Goal: Task Accomplishment & Management: Complete application form

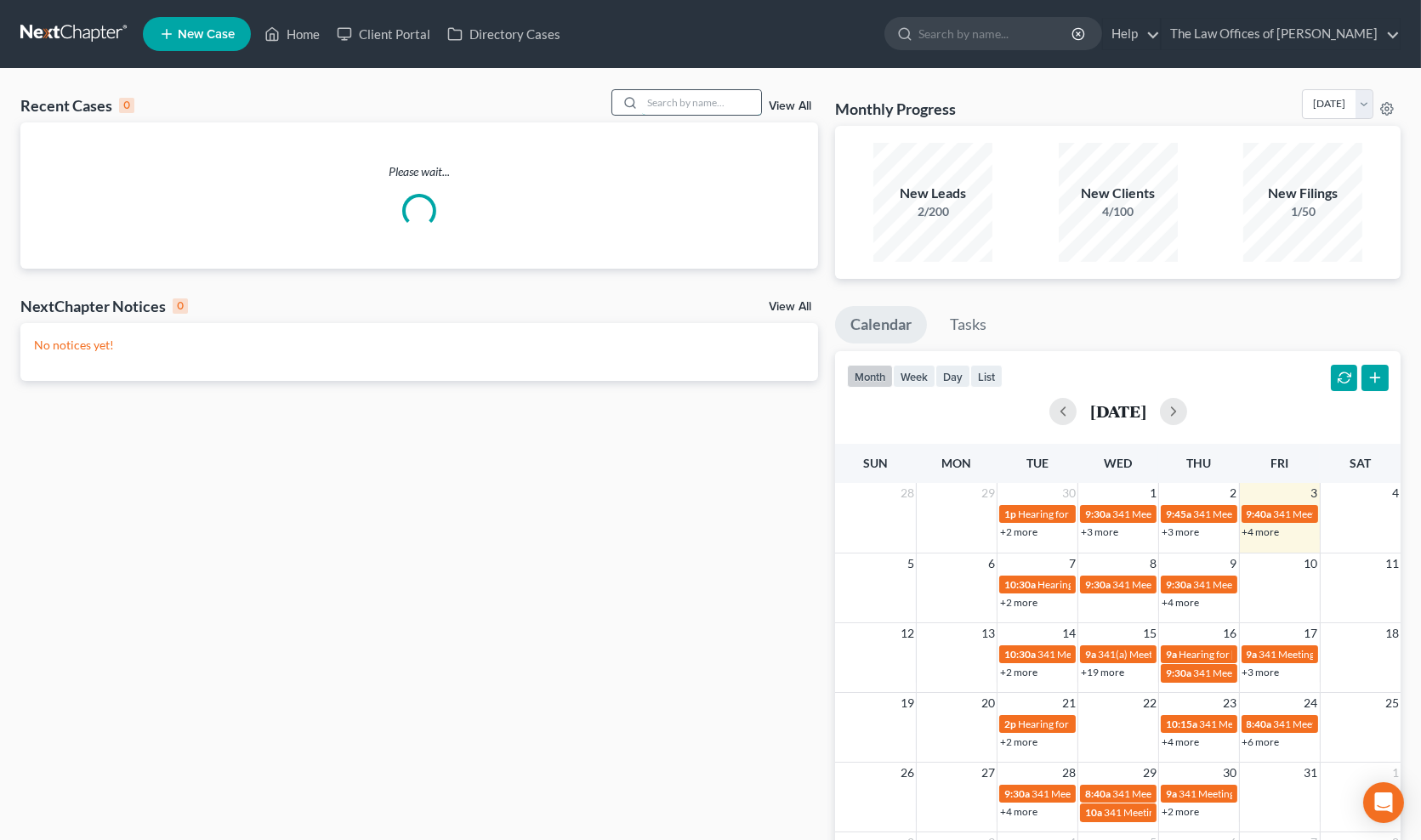
click at [704, 102] on input "search" at bounding box center [701, 103] width 119 height 25
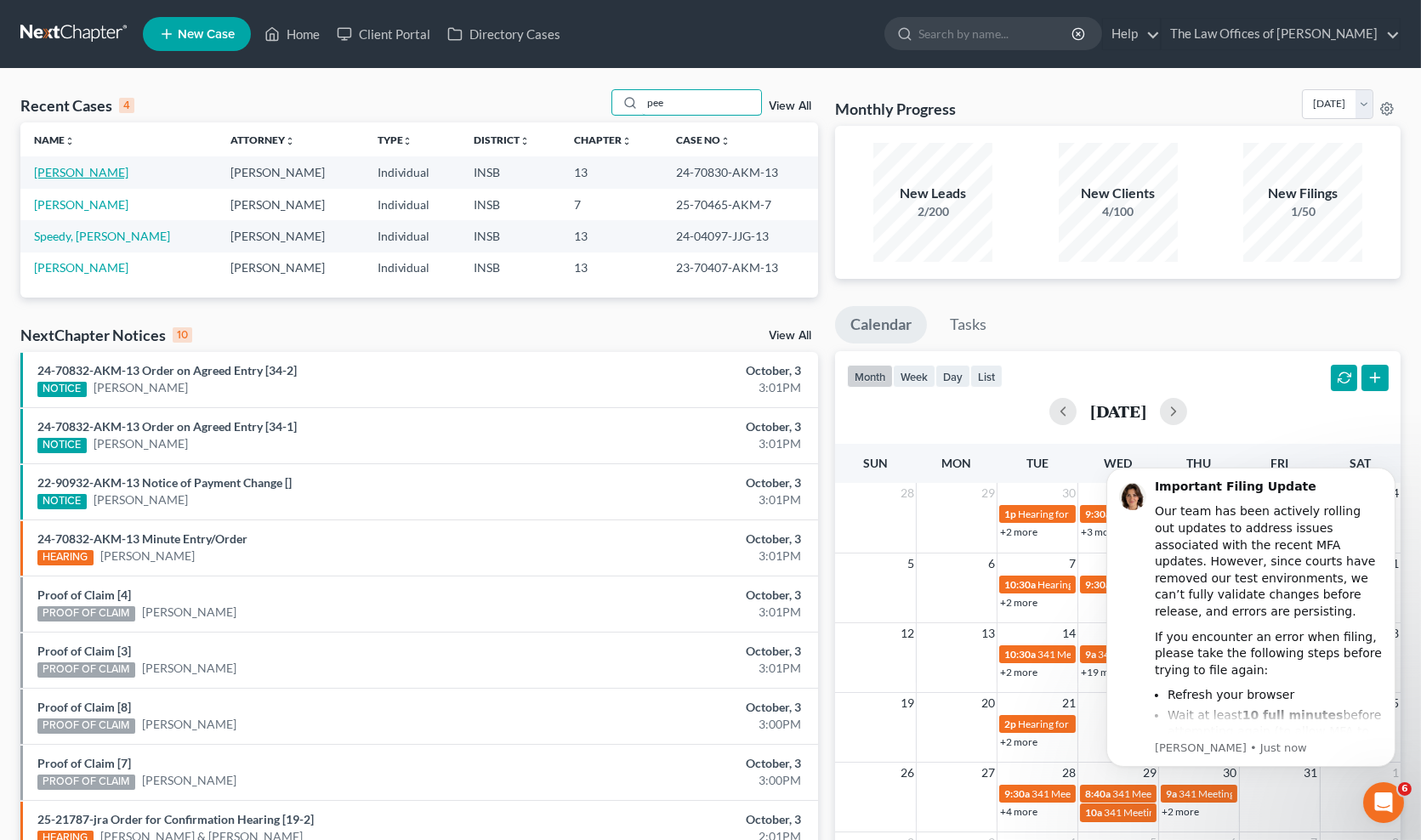
type input "pee"
click at [113, 167] on link "[PERSON_NAME]" at bounding box center [81, 172] width 95 height 14
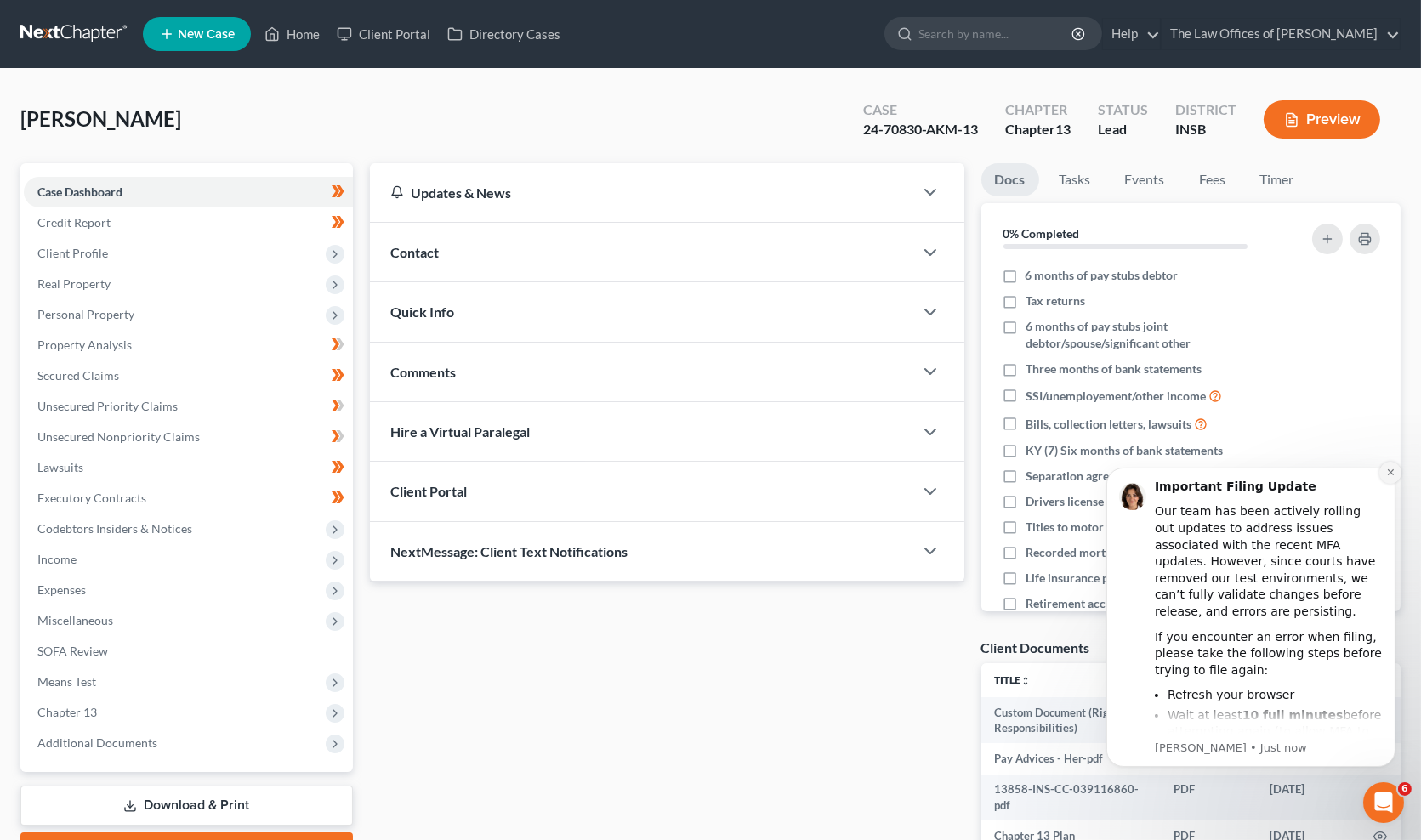
click at [1386, 471] on icon "Dismiss notification" at bounding box center [1390, 471] width 10 height 10
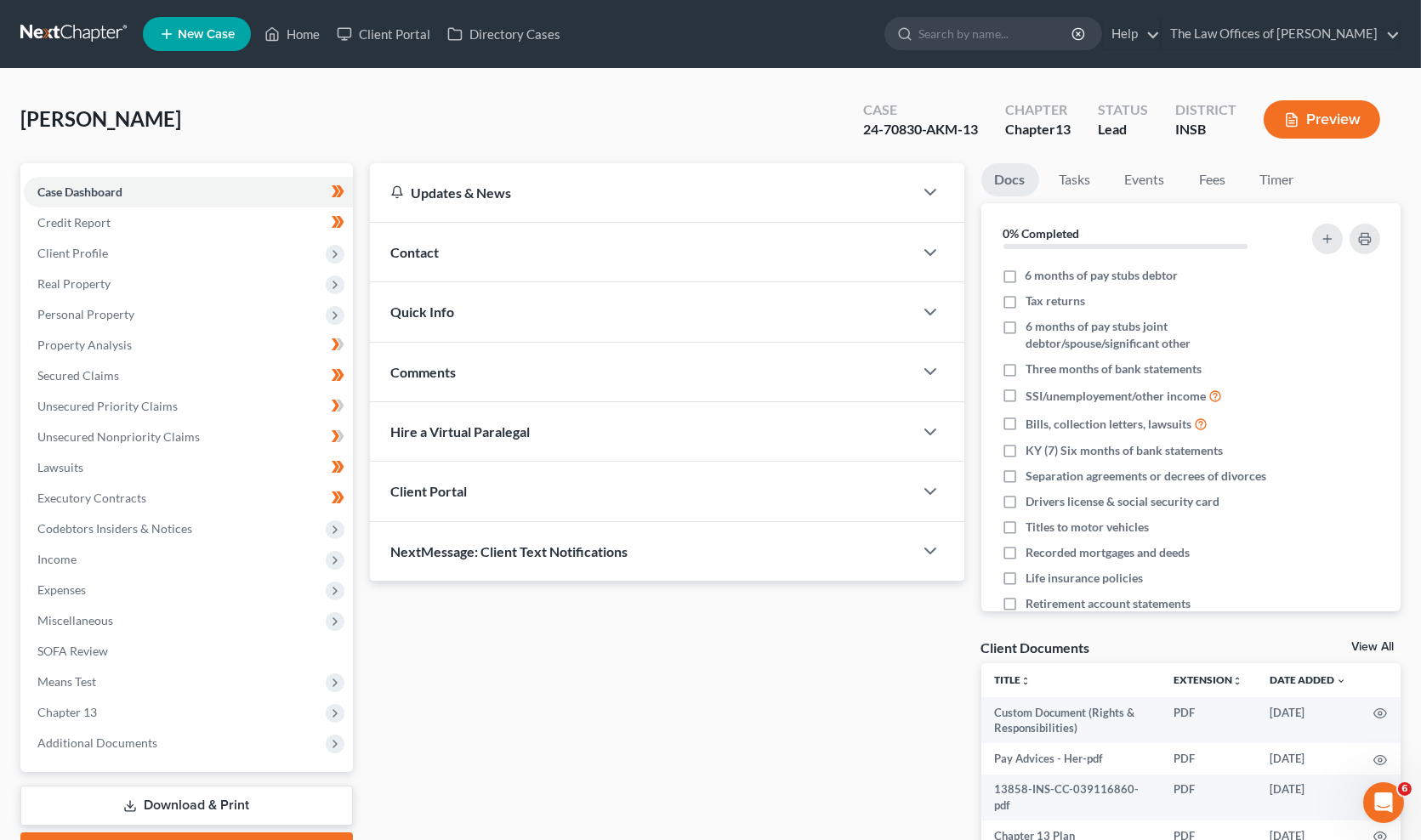
click at [580, 682] on div "Updates & News × Indiana Southern District Notes Take a look at NextChapter's D…" at bounding box center [668, 559] width 612 height 792
click at [579, 682] on div "Updates & News × Indiana Southern District Notes Take a look at NextChapter's D…" at bounding box center [668, 559] width 612 height 792
click at [585, 682] on div "Updates & News × Indiana Southern District Notes Take a look at NextChapter's D…" at bounding box center [668, 559] width 612 height 792
click at [66, 445] on link "Unsecured Nonpriority Claims" at bounding box center [188, 437] width 329 height 31
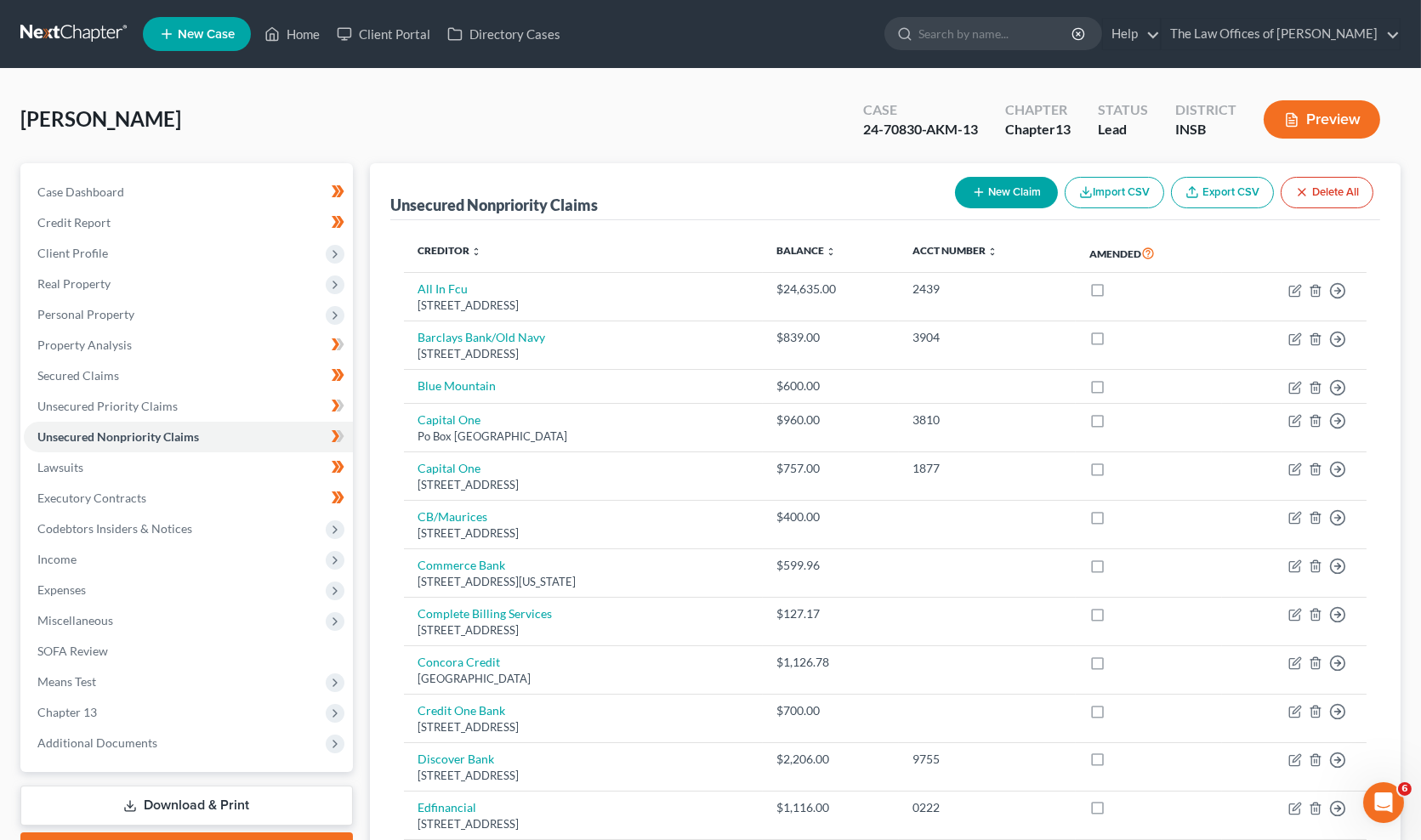
click at [976, 198] on icon "button" at bounding box center [979, 191] width 13 height 13
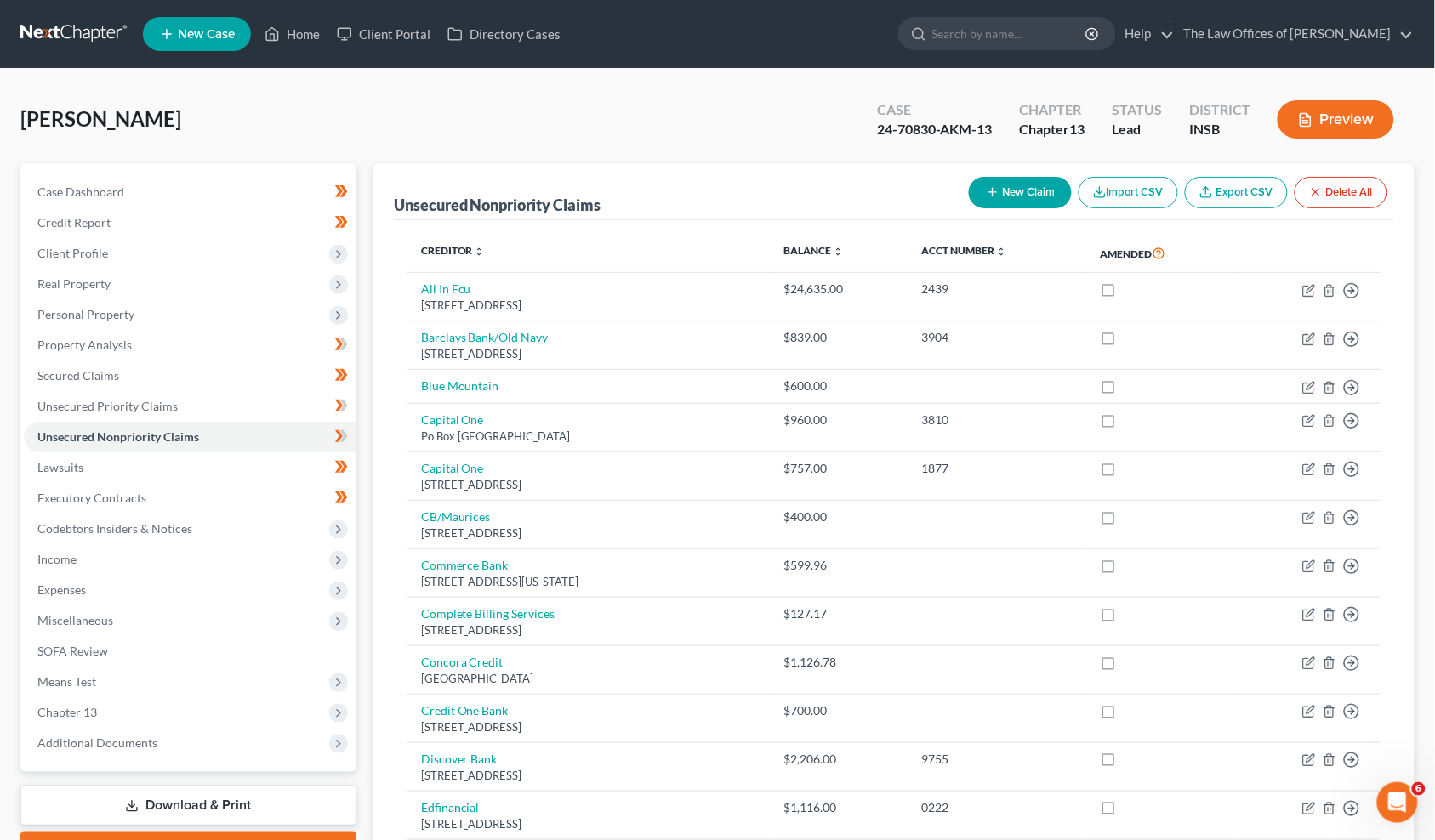
select select "0"
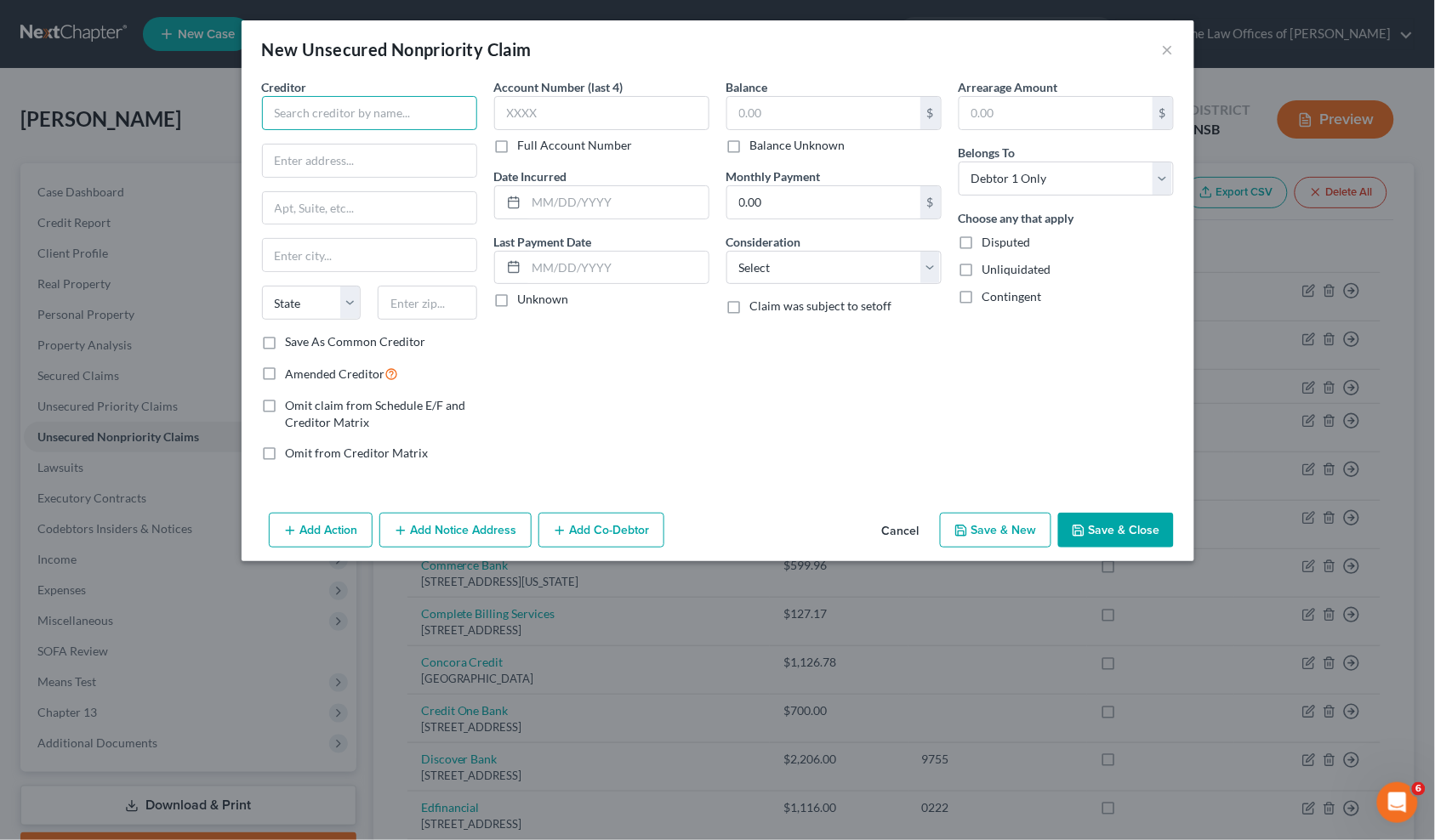
click at [357, 120] on input "text" at bounding box center [370, 113] width 215 height 34
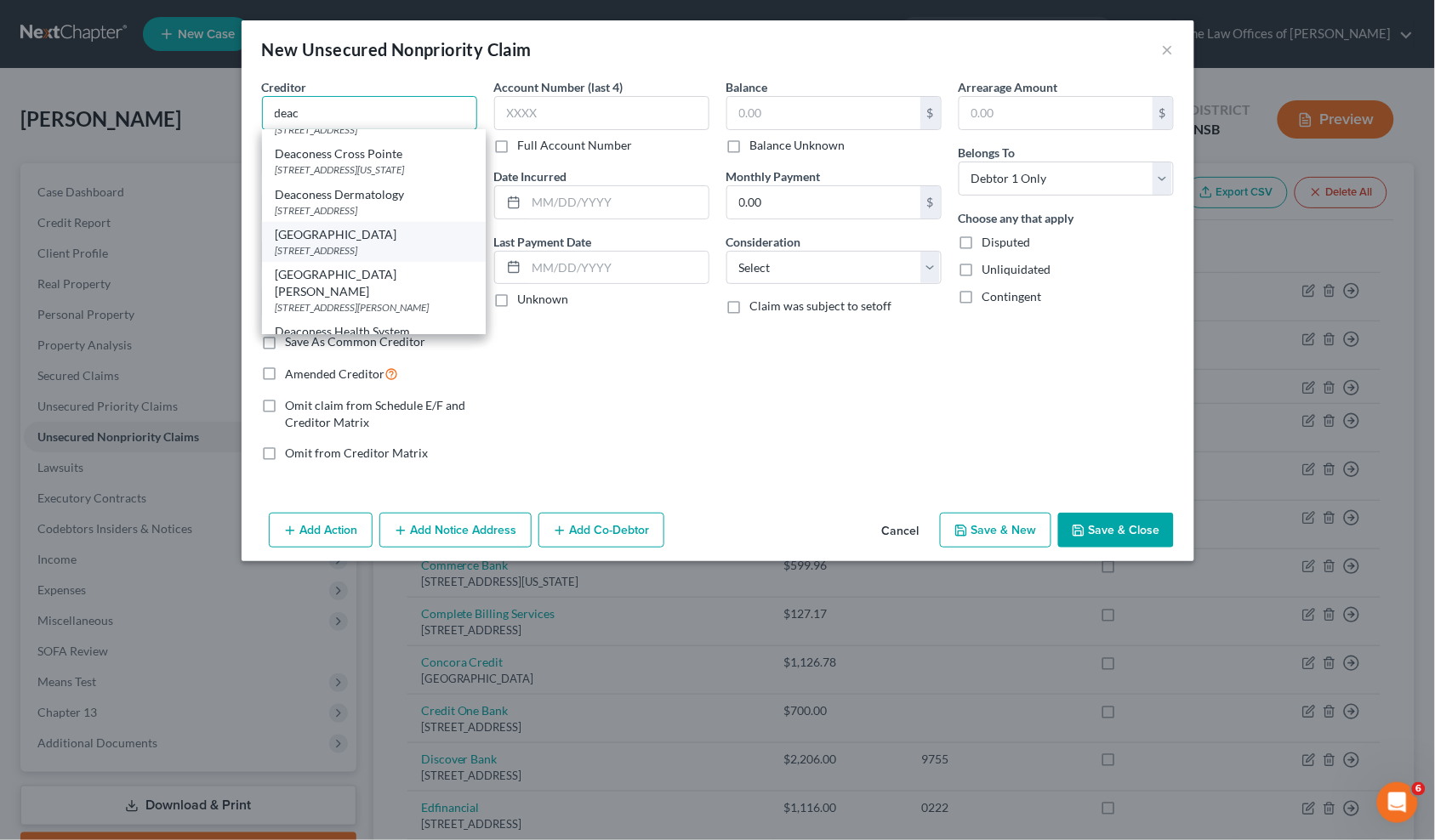
scroll to position [252, 0]
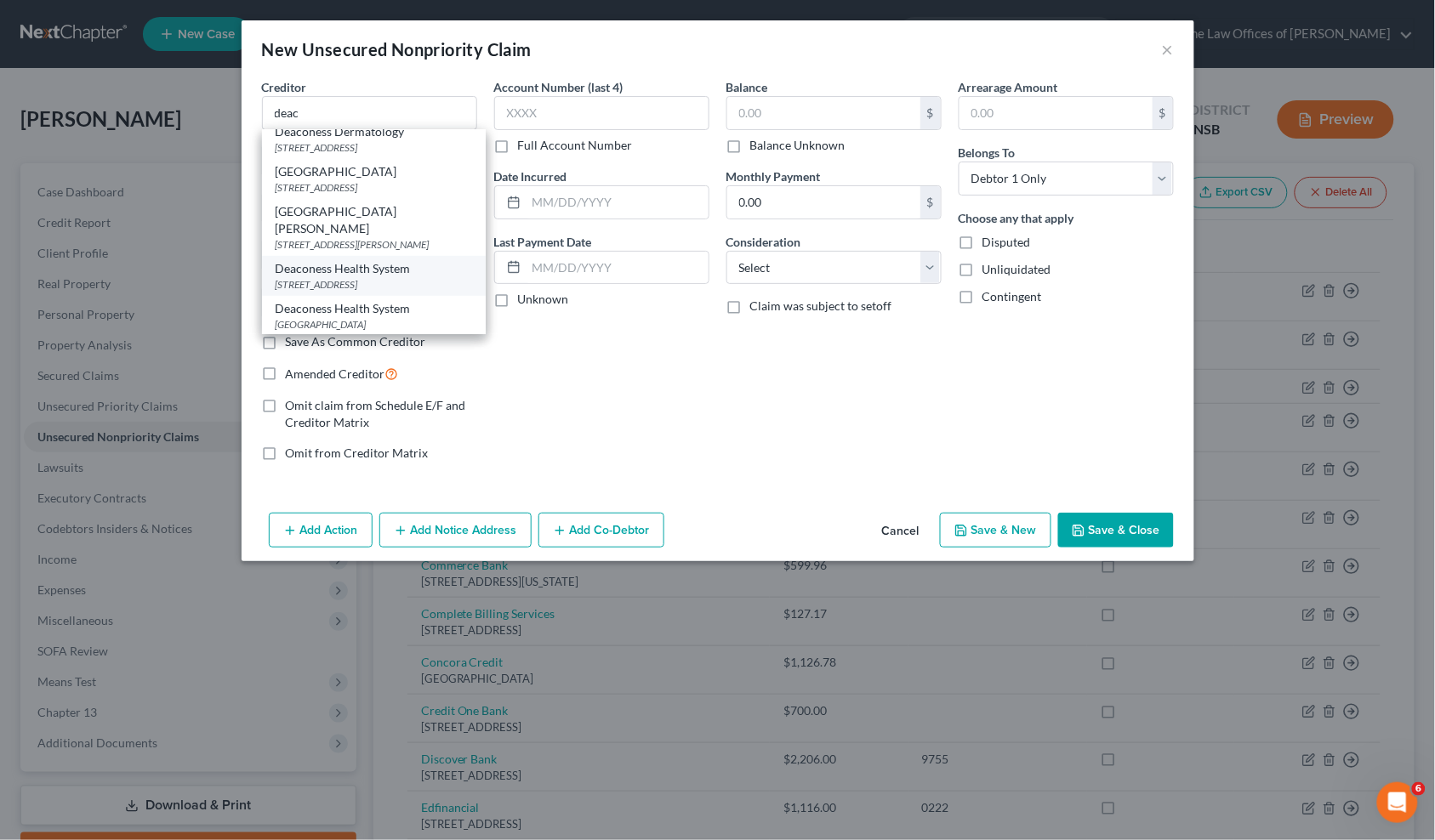
click at [386, 273] on div "Deaconess Health System" at bounding box center [374, 268] width 197 height 17
type input "Deaconess Health System"
type input "PO Box 1230"
type input "Evansville"
select select "15"
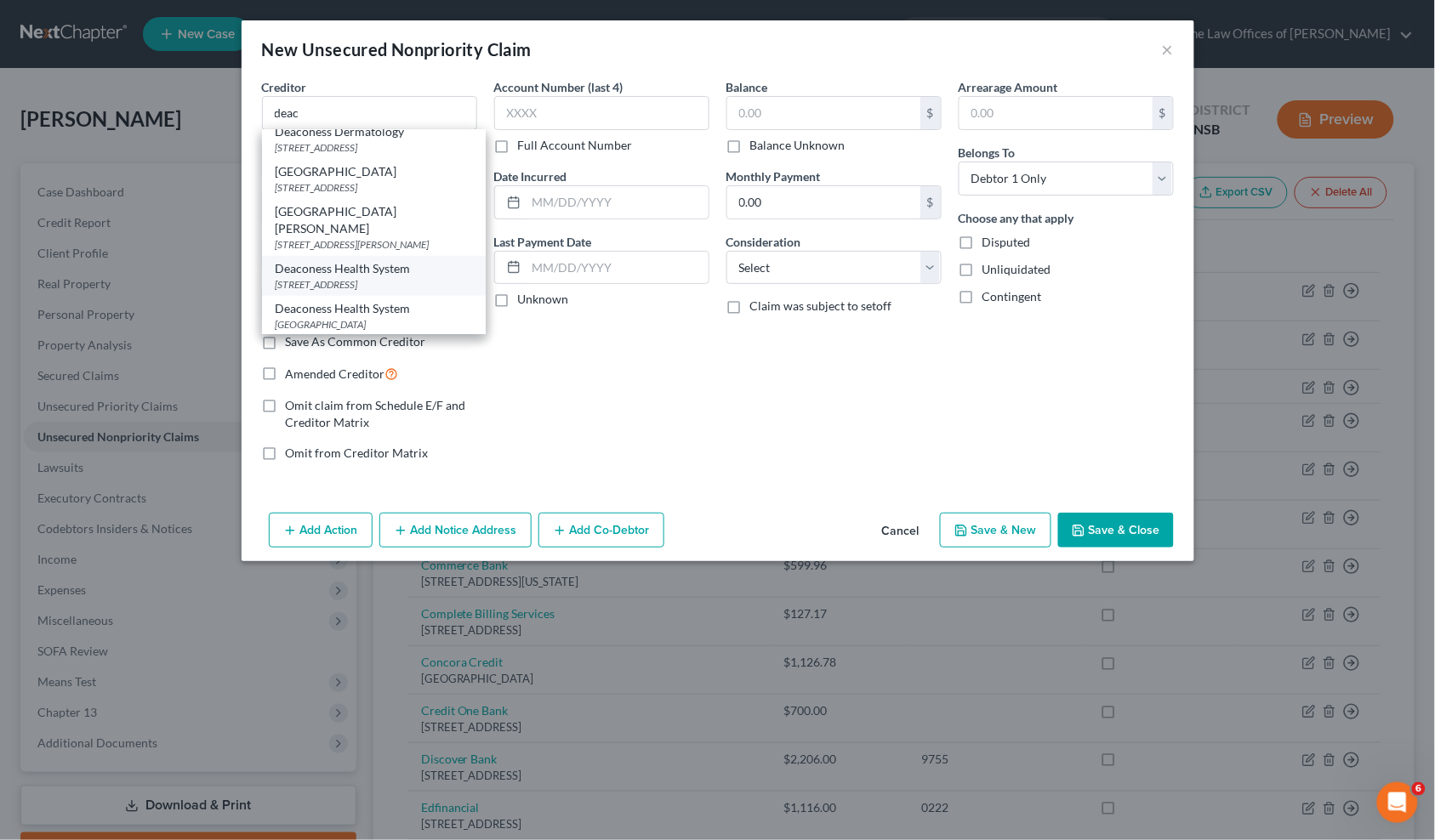
type input "47706"
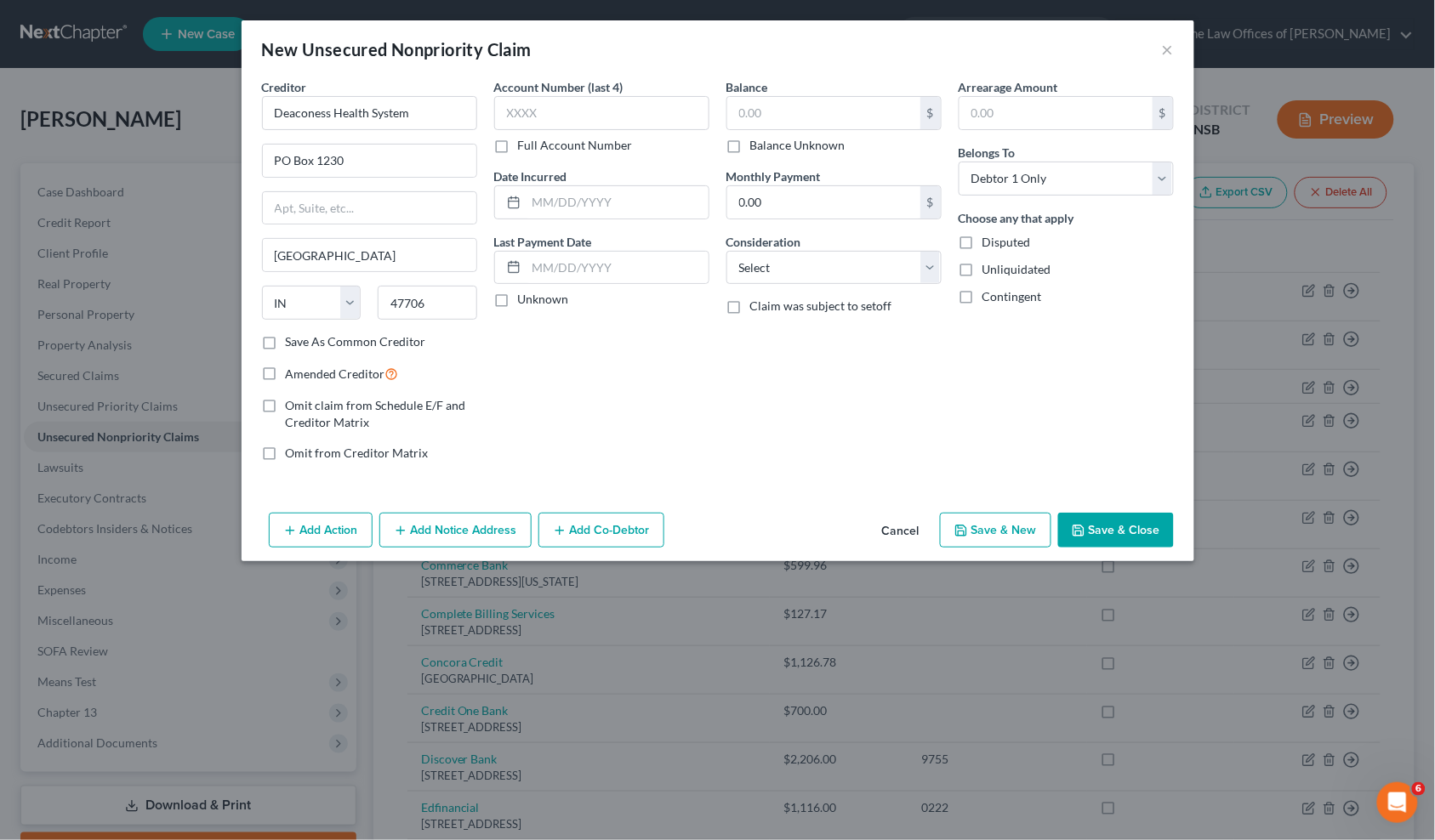
scroll to position [0, 0]
click at [457, 539] on button "Add Notice Address" at bounding box center [456, 531] width 152 height 35
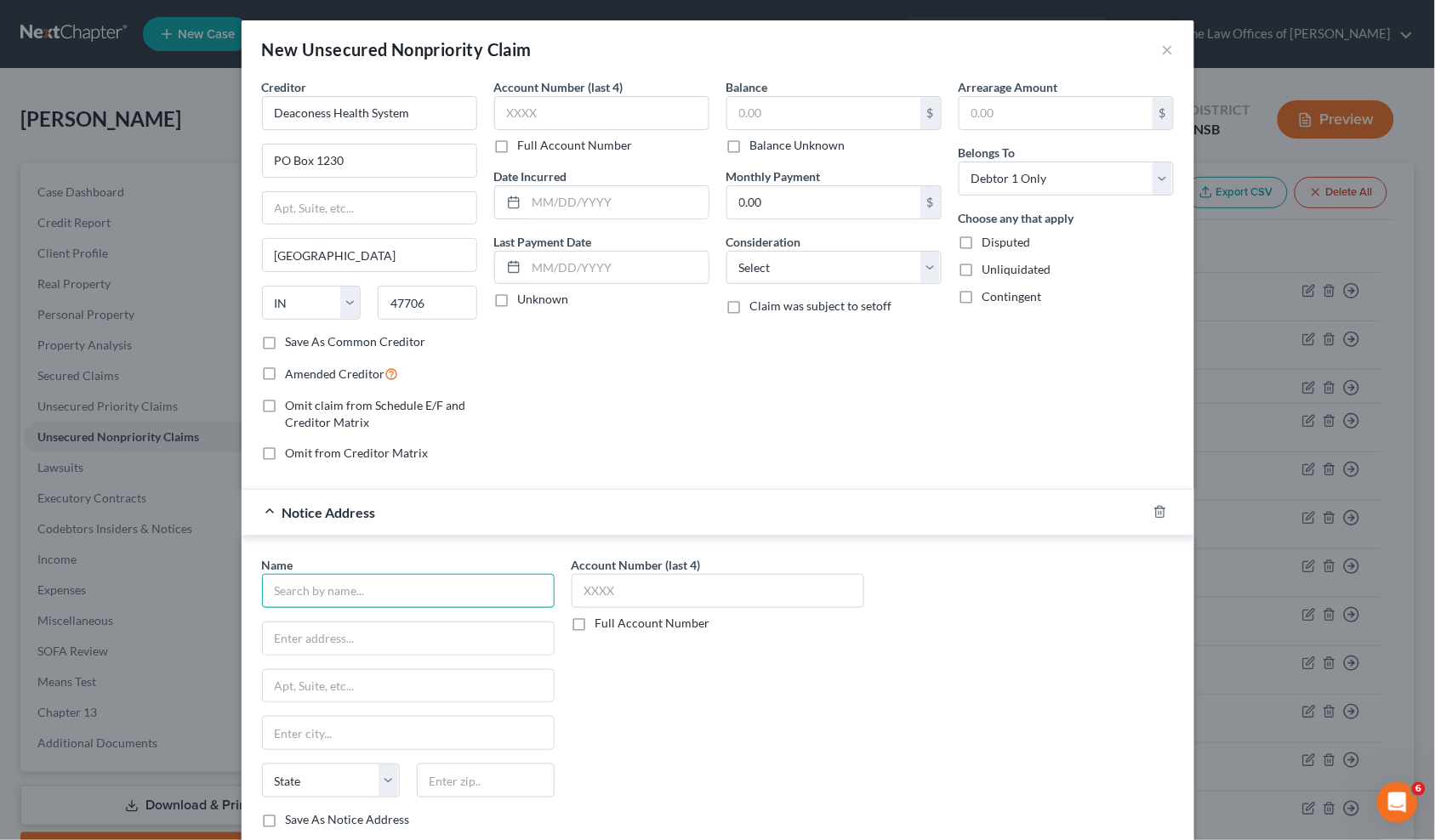
click at [340, 582] on input "text" at bounding box center [409, 591] width 292 height 34
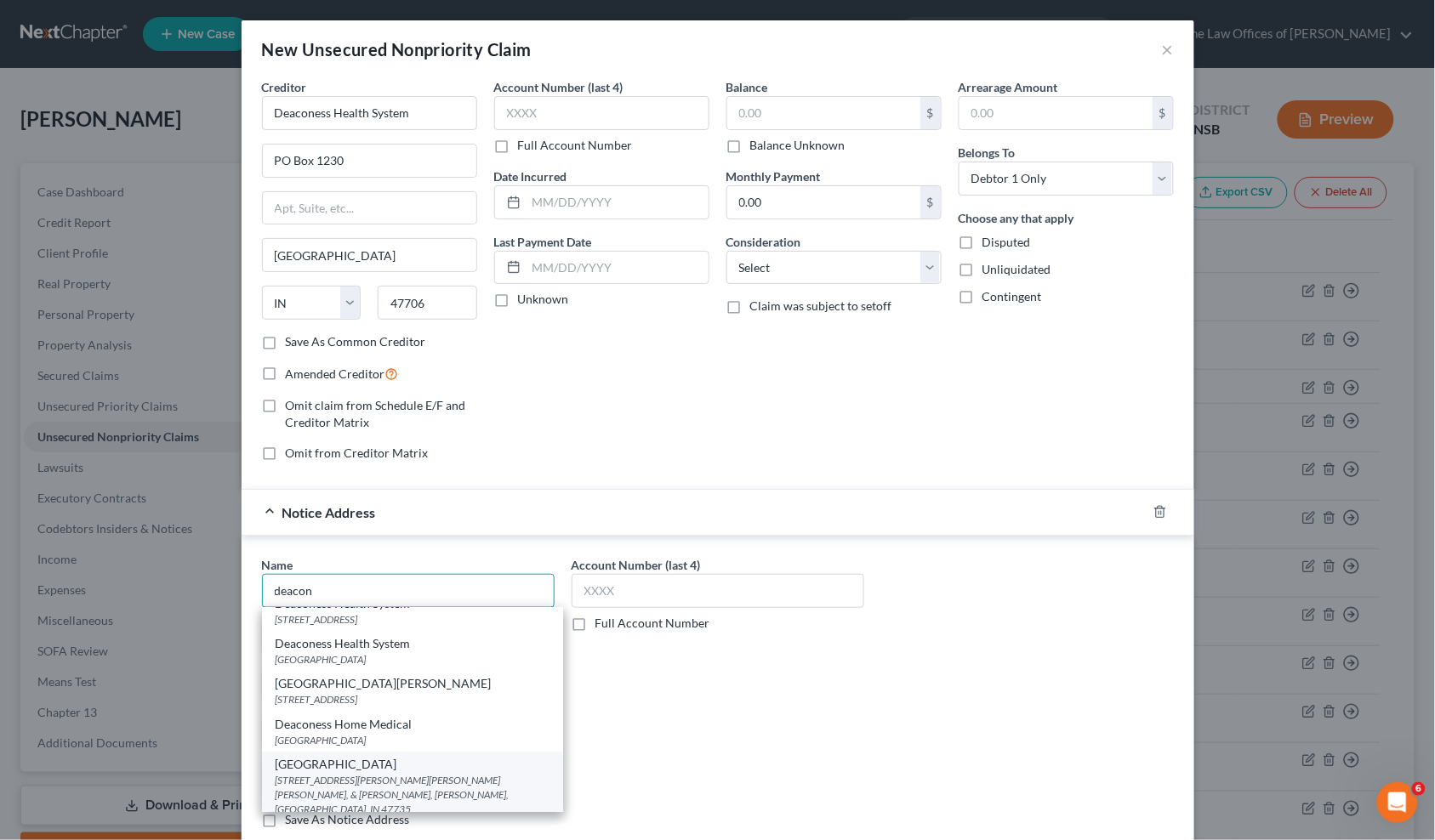
scroll to position [440, 0]
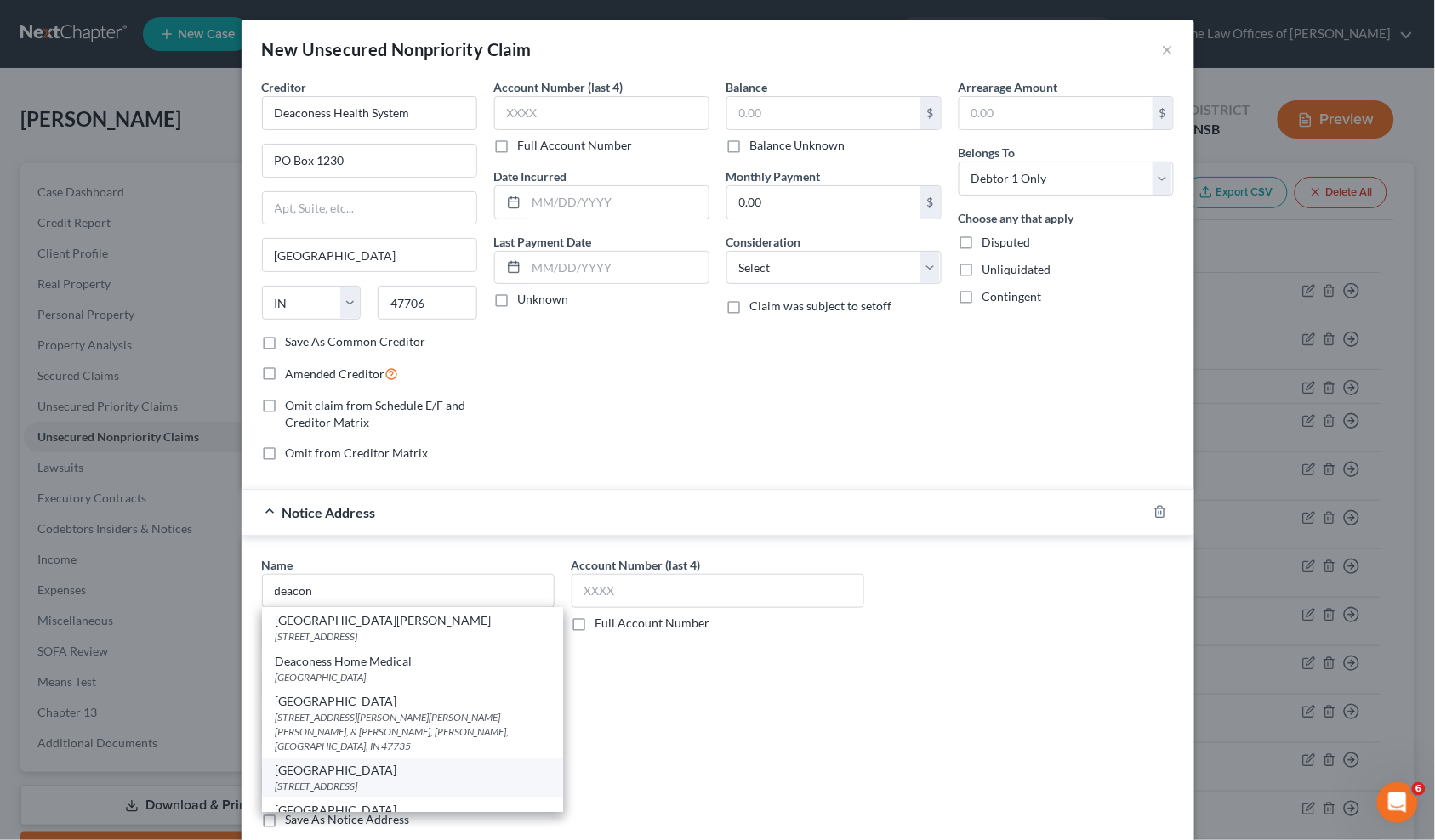
click at [383, 762] on div "Deaconess Hospital" at bounding box center [412, 770] width 274 height 17
type input "Deaconess Hospital"
type input "PO Box 152"
type input "Evansville"
select select "15"
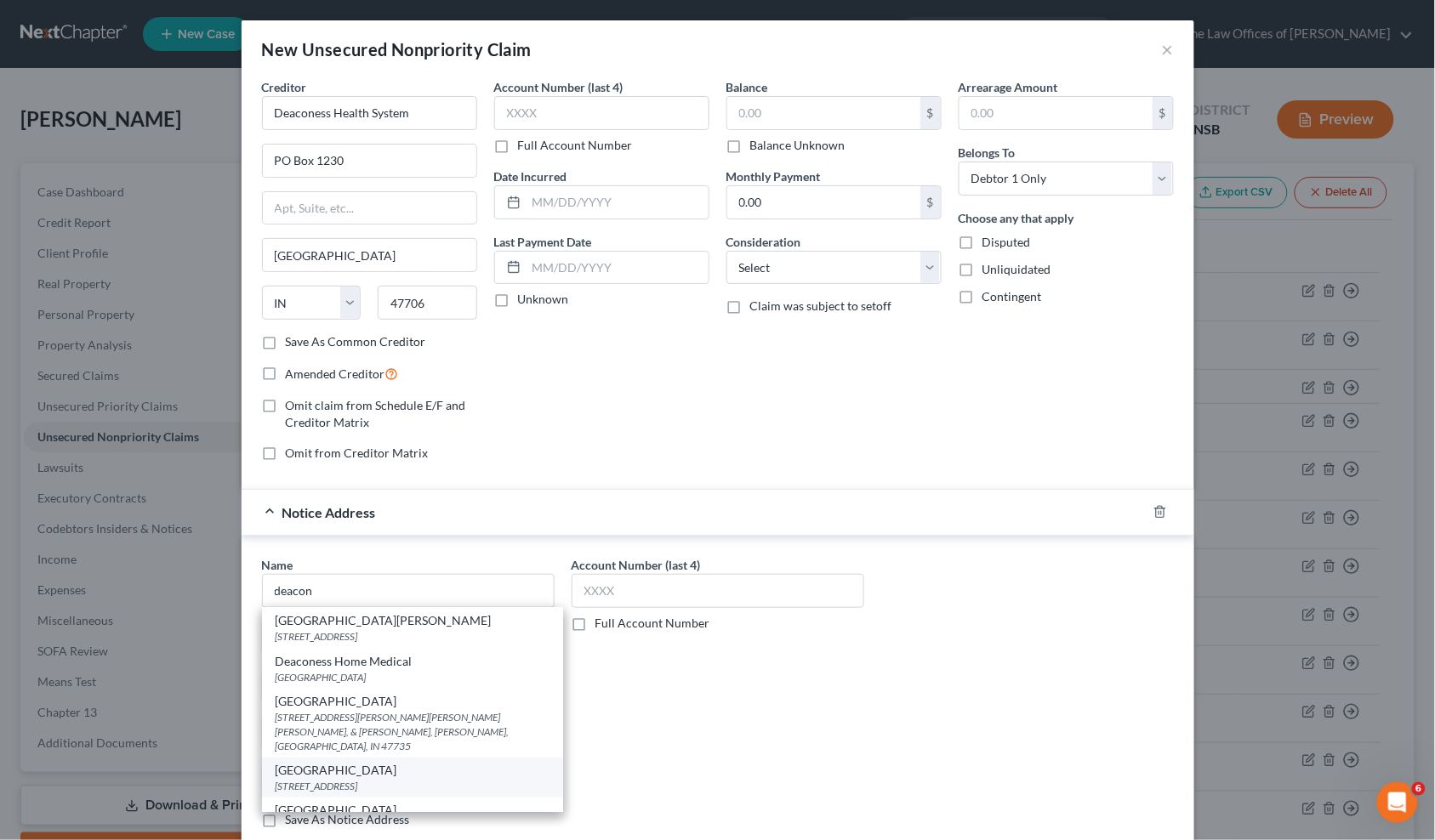
type input "47701"
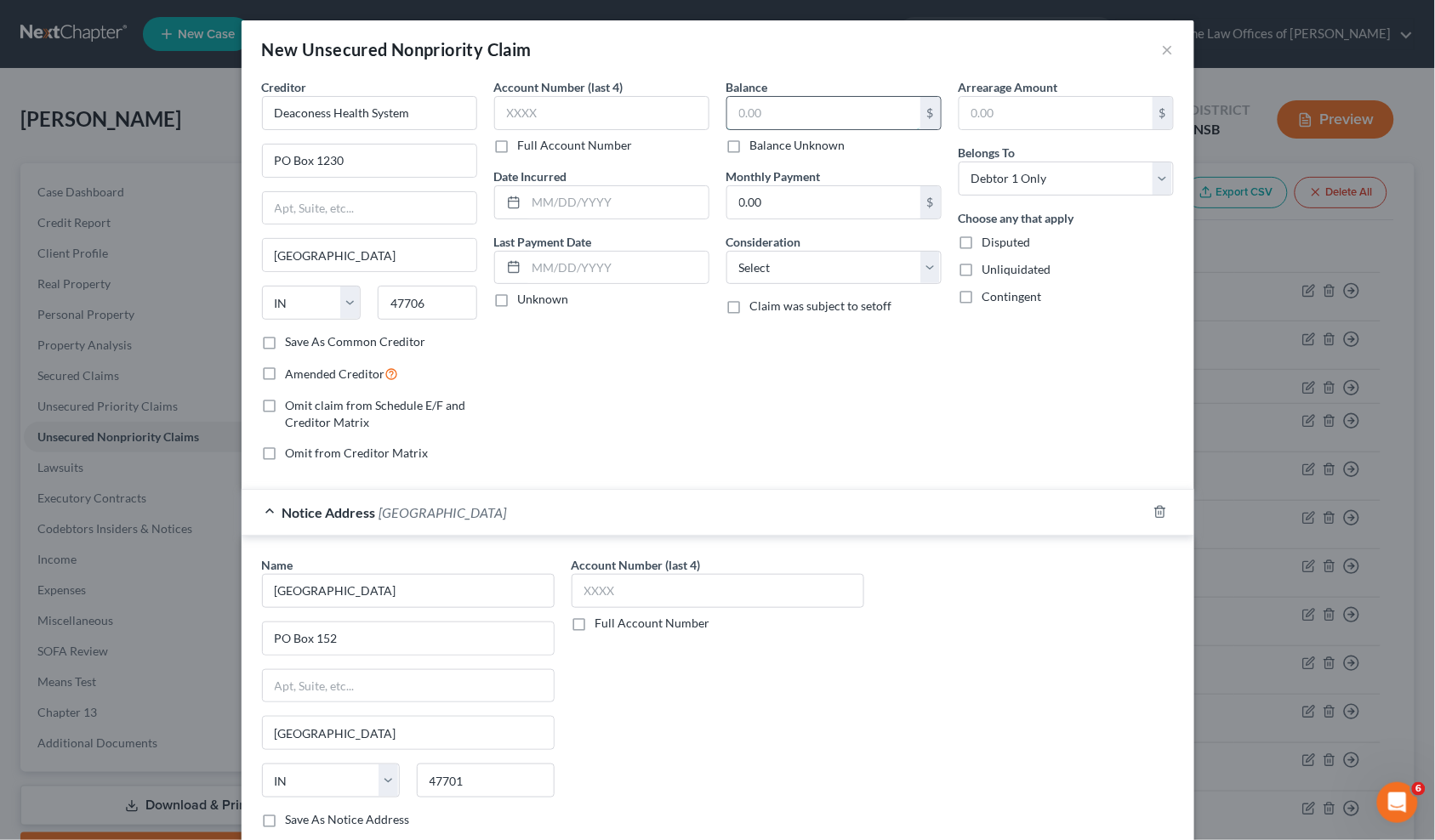
click at [768, 109] on input "text" at bounding box center [823, 113] width 193 height 32
type input "1"
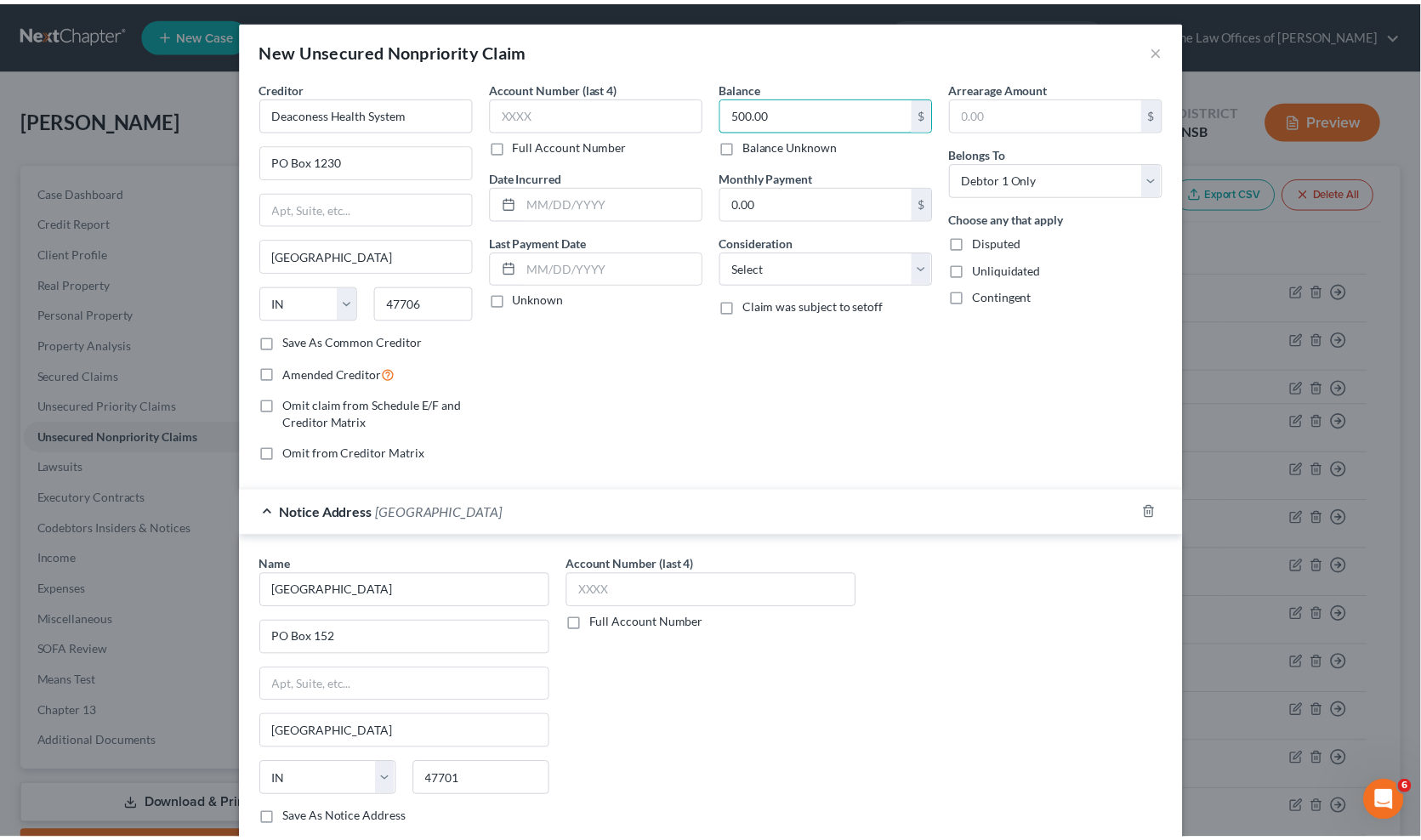
scroll to position [109, 0]
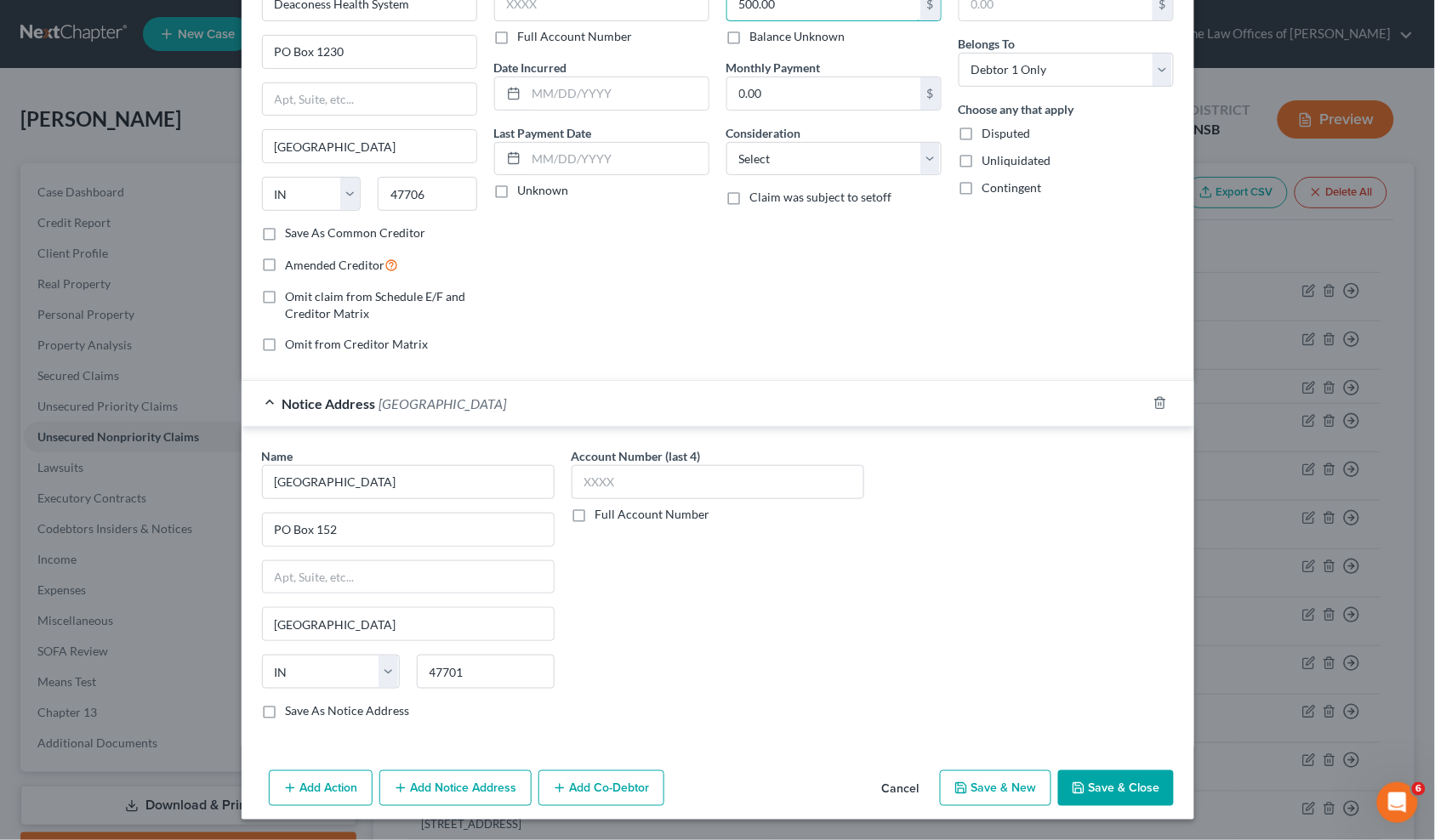
type input "500.00"
click at [1088, 797] on button "Save & Close" at bounding box center [1116, 788] width 115 height 35
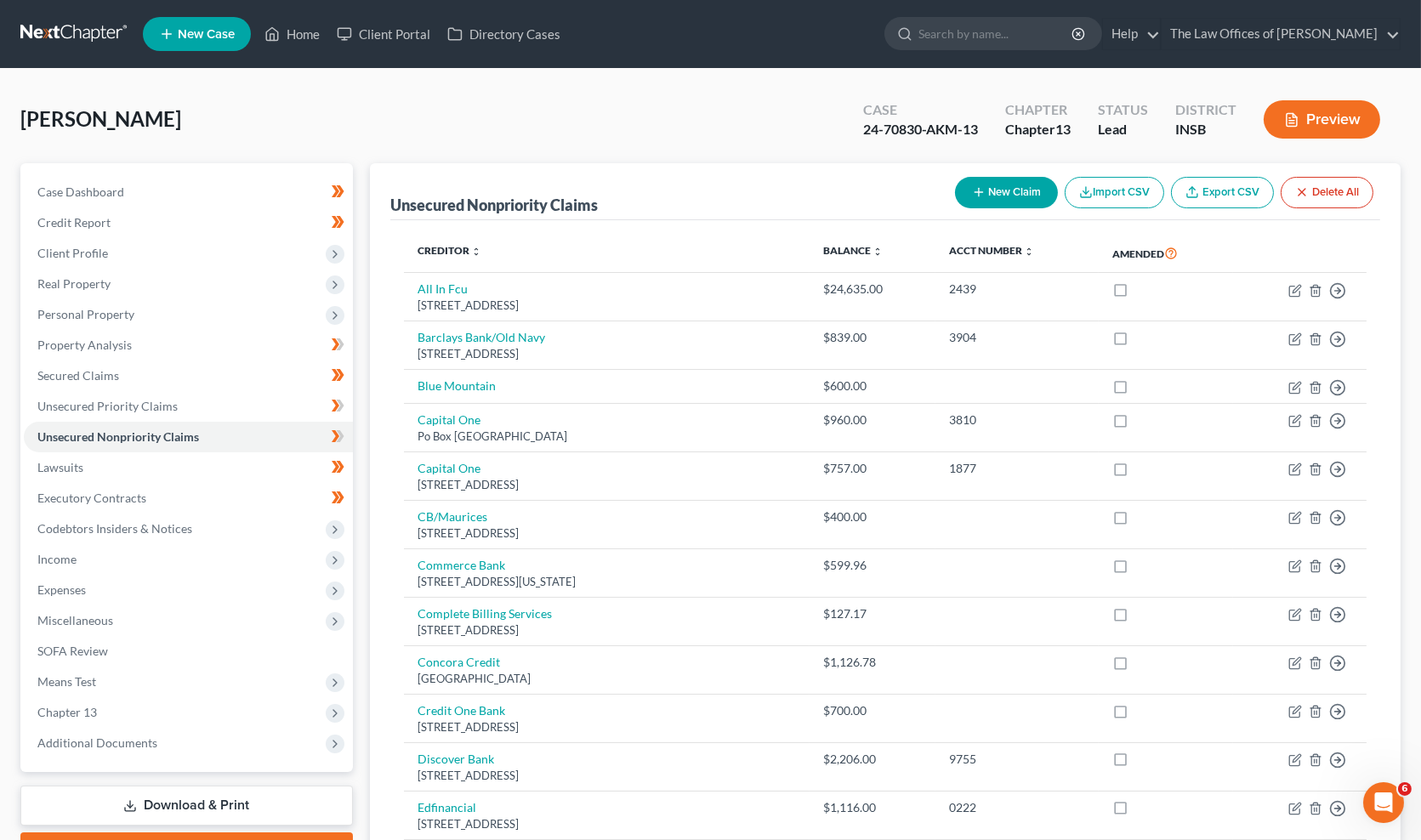
click at [381, 103] on div "Peerman, Heather Upgraded Case 24-70830-AKM-13 Chapter Chapter 13 Status Lead D…" at bounding box center [710, 126] width 1380 height 74
click at [684, 207] on div "Unsecured Nonpriority Claims New Claim Import CSV Export CSV Delete All" at bounding box center [885, 191] width 990 height 57
click at [643, 158] on div "Peerman, Heather Upgraded Case 24-70830-AKM-13 Chapter Chapter 13 Status Lead D…" at bounding box center [710, 126] width 1380 height 74
click at [460, 143] on div "Peerman, Heather Upgraded Case 24-70830-AKM-13 Chapter Chapter 13 Status Lead D…" at bounding box center [710, 126] width 1380 height 74
click at [529, 132] on div "Peerman, Heather Upgraded Case 24-70830-AKM-13 Chapter Chapter 13 Status Lead D…" at bounding box center [710, 126] width 1380 height 74
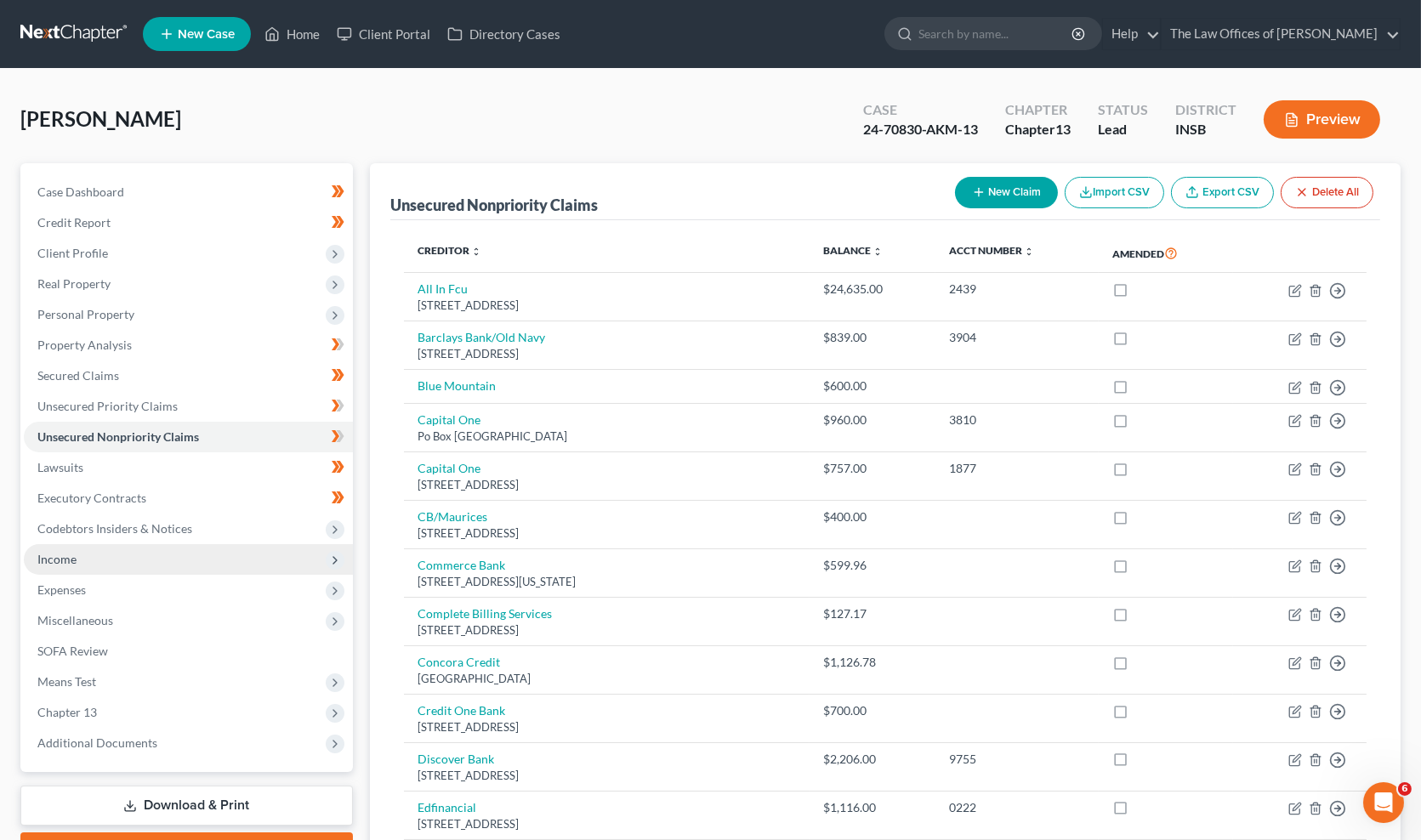
click at [82, 563] on span "Income" at bounding box center [188, 559] width 329 height 31
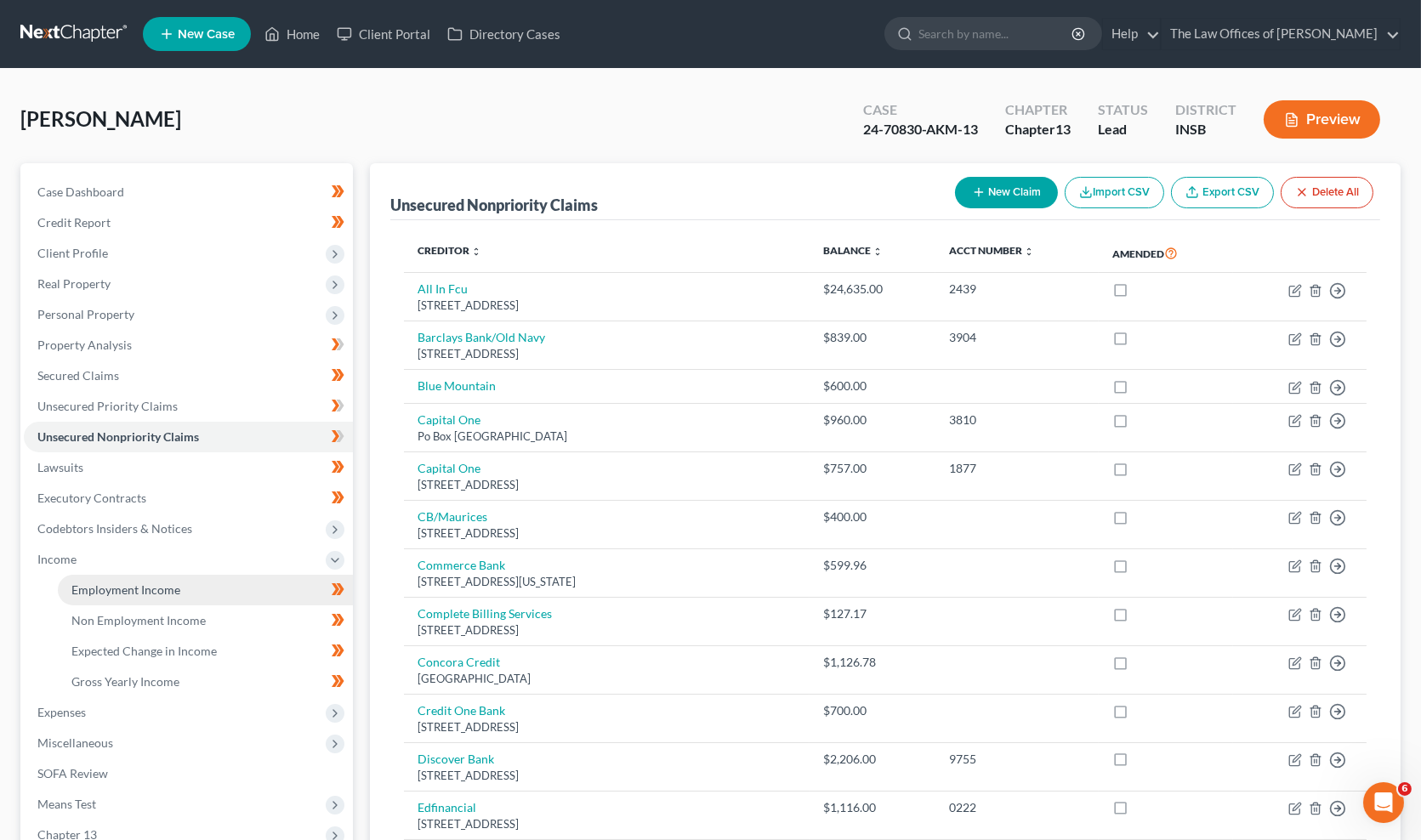
click at [98, 588] on span "Employment Income" at bounding box center [126, 589] width 109 height 14
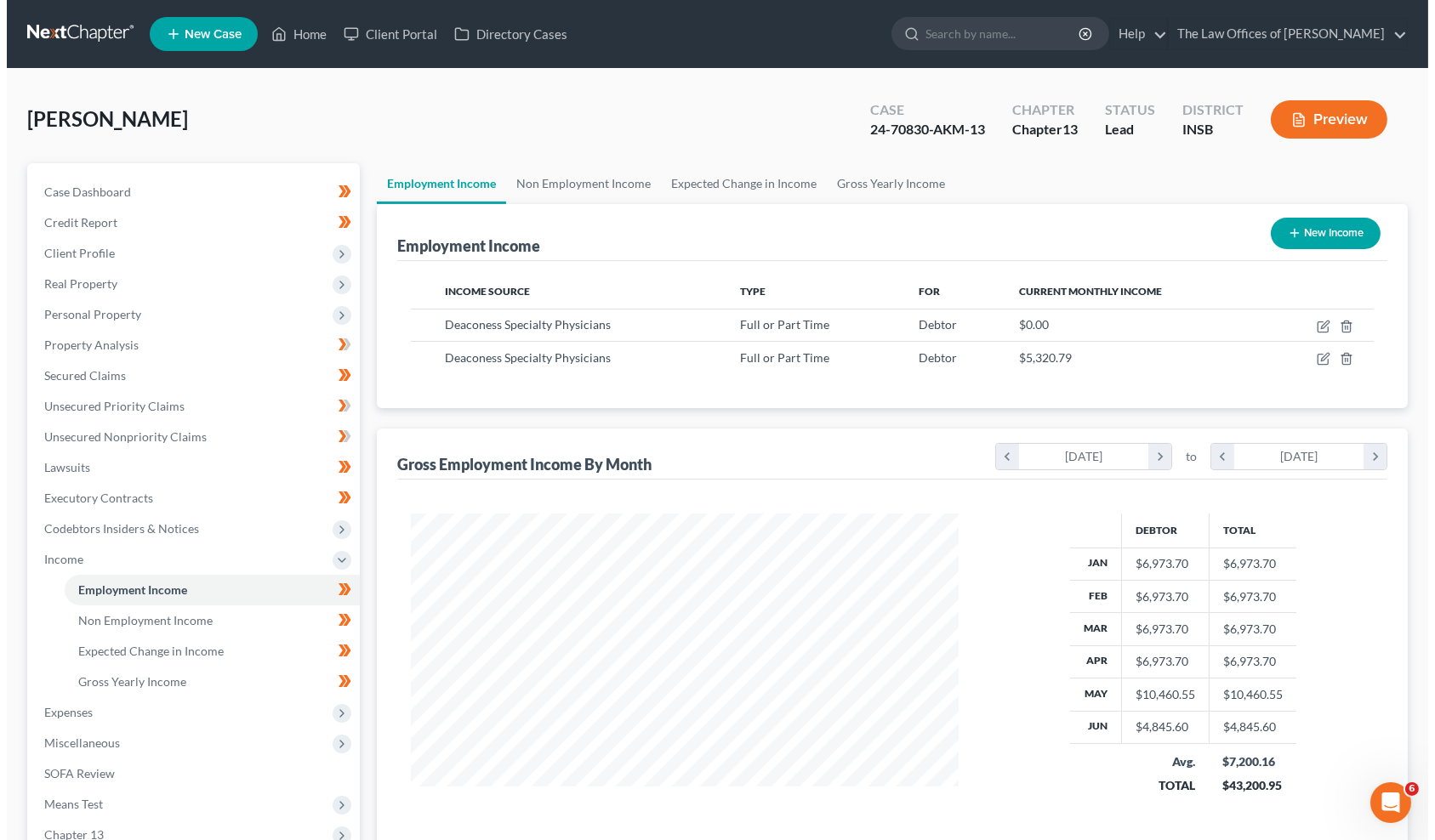
scroll to position [305, 581]
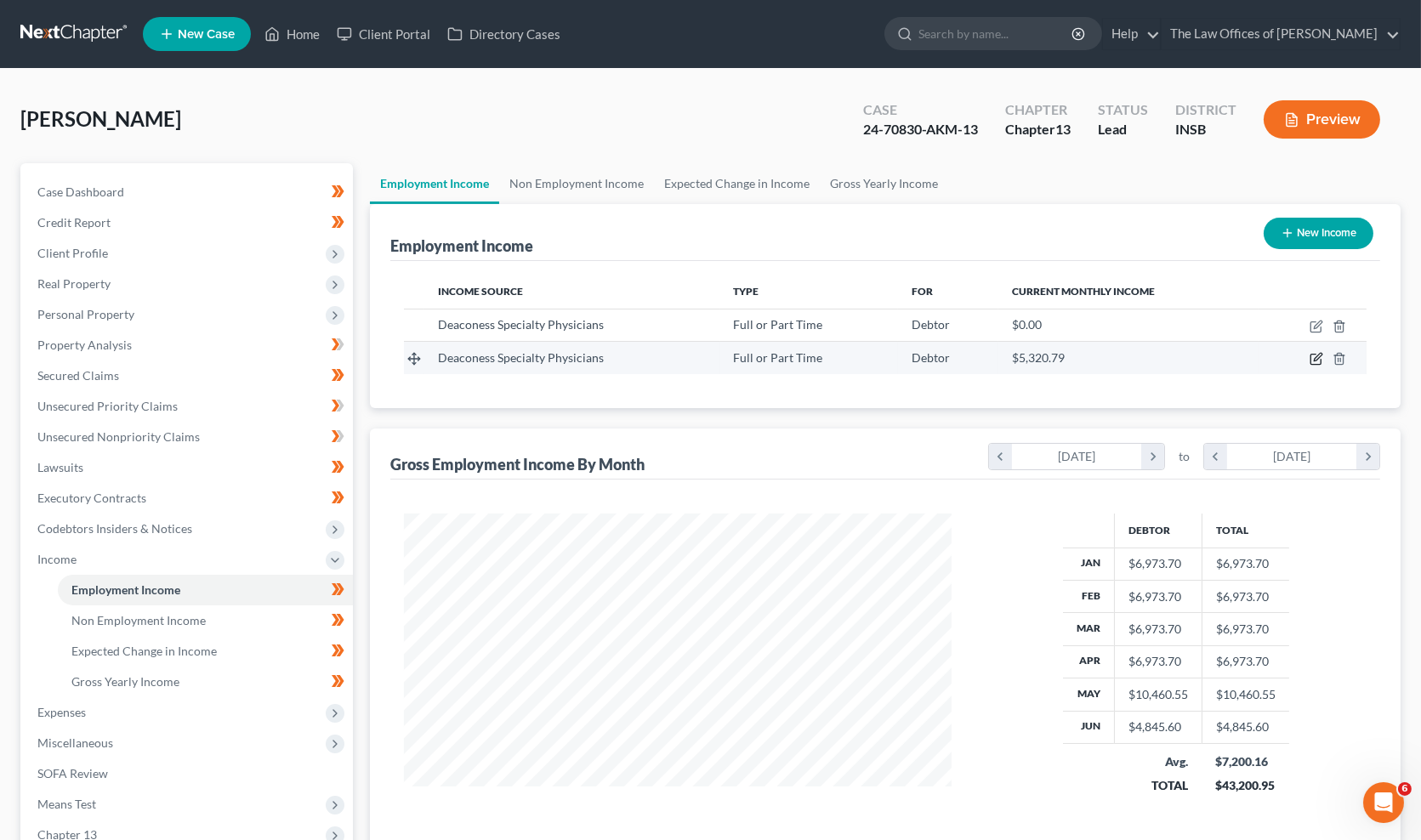
click at [1319, 360] on icon "button" at bounding box center [1316, 358] width 13 height 13
select select "0"
select select "15"
select select "2"
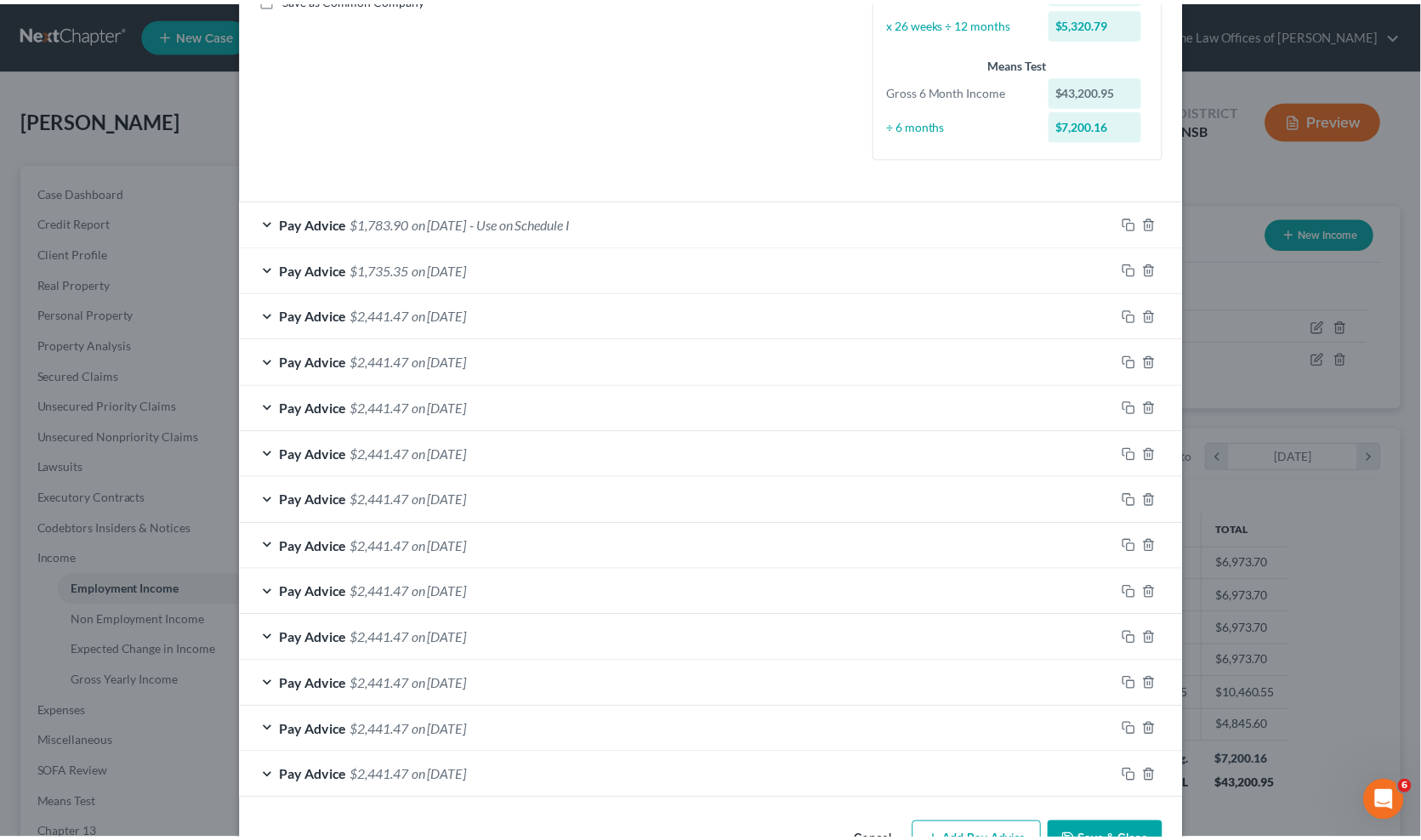
scroll to position [0, 0]
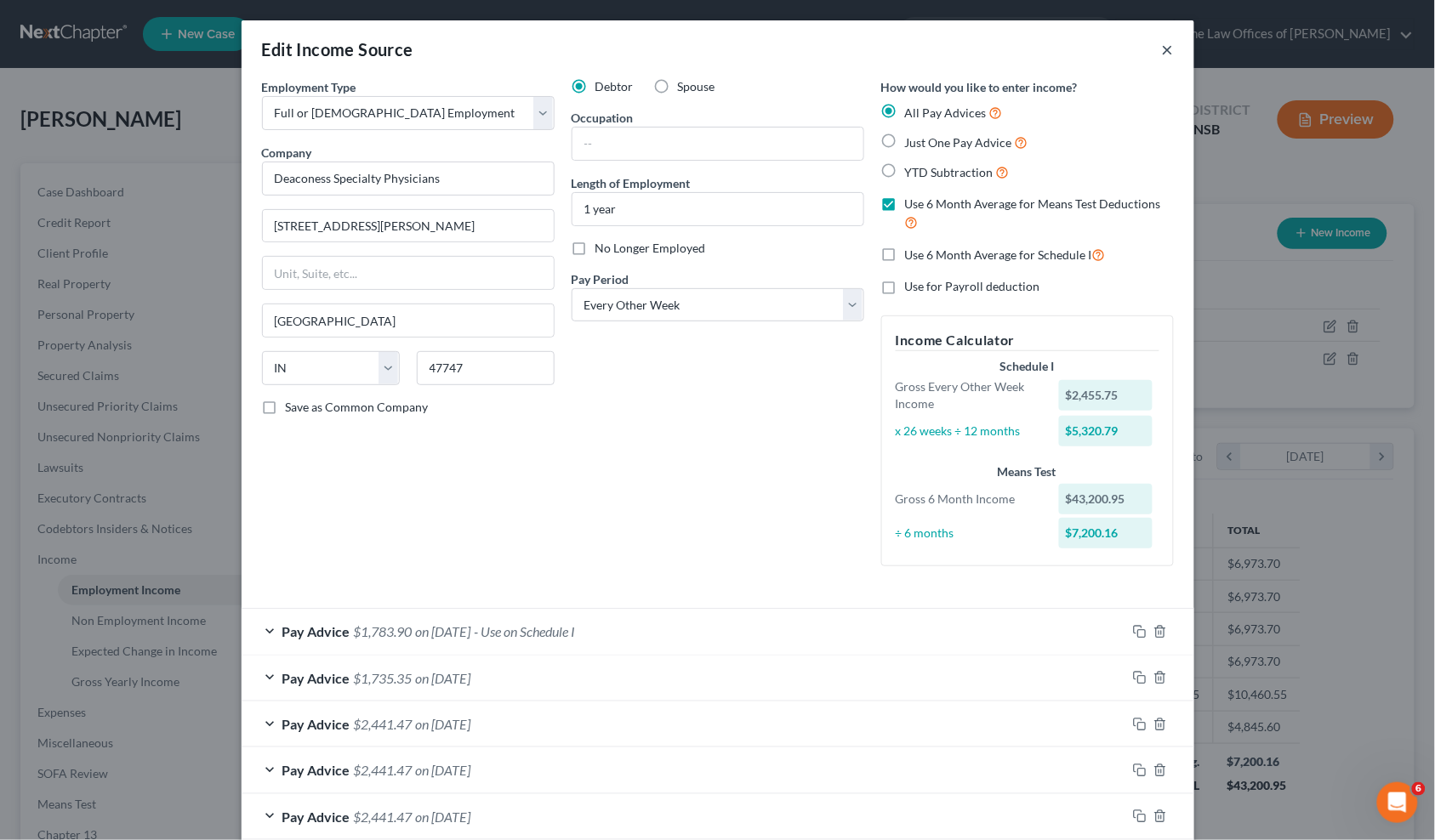
click at [1163, 52] on button "×" at bounding box center [1167, 49] width 12 height 20
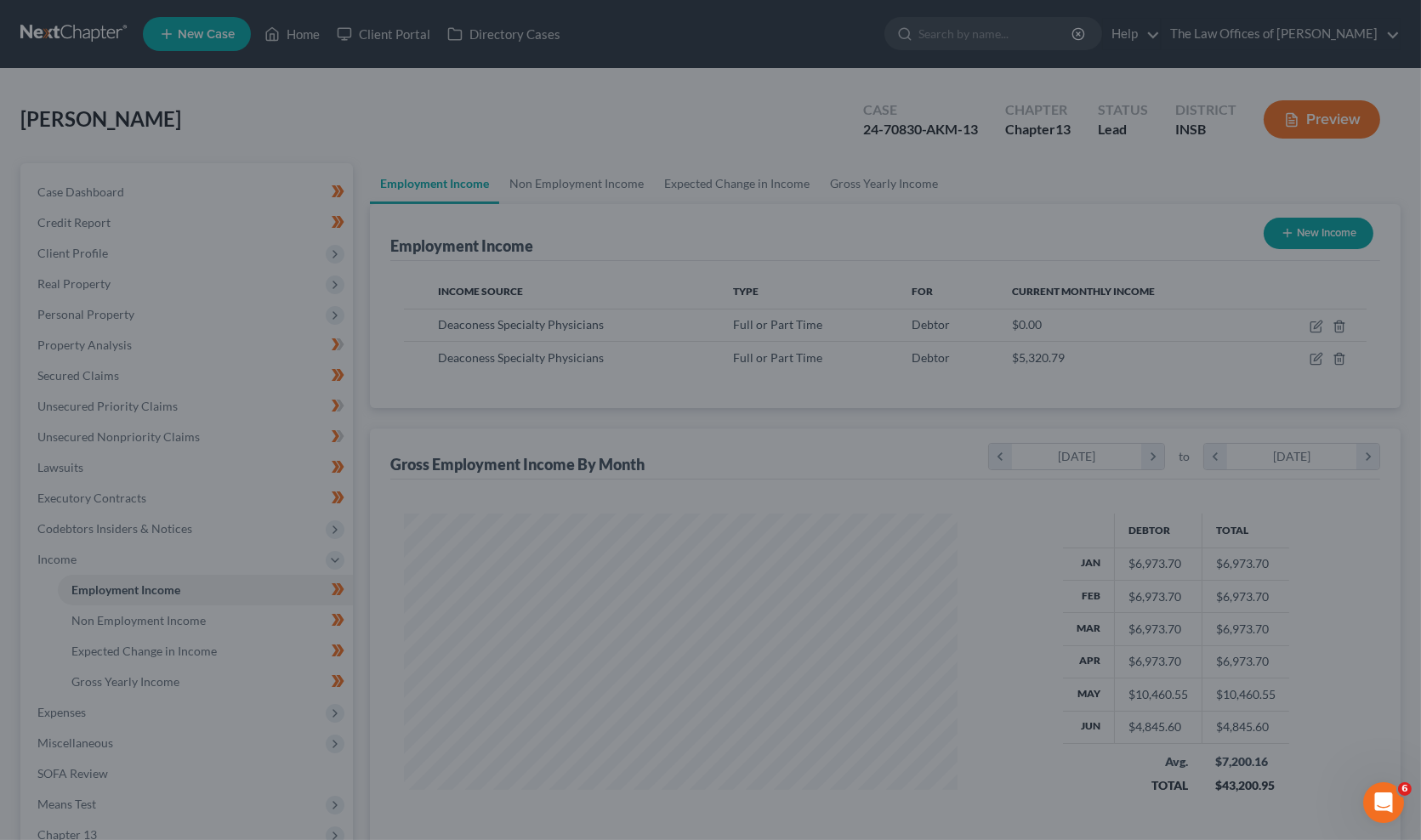
scroll to position [849929, 850024]
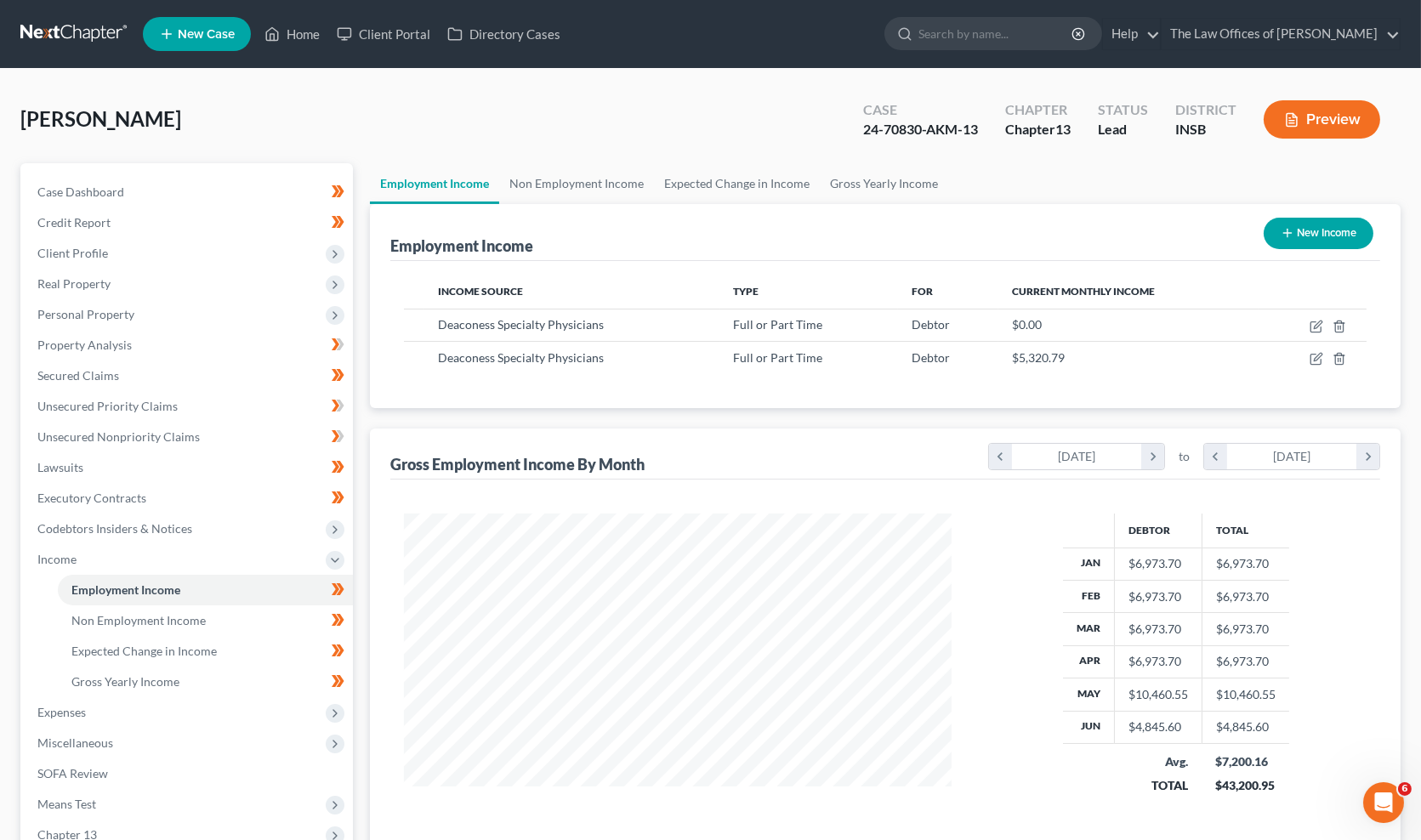
click at [43, 32] on link at bounding box center [74, 34] width 109 height 31
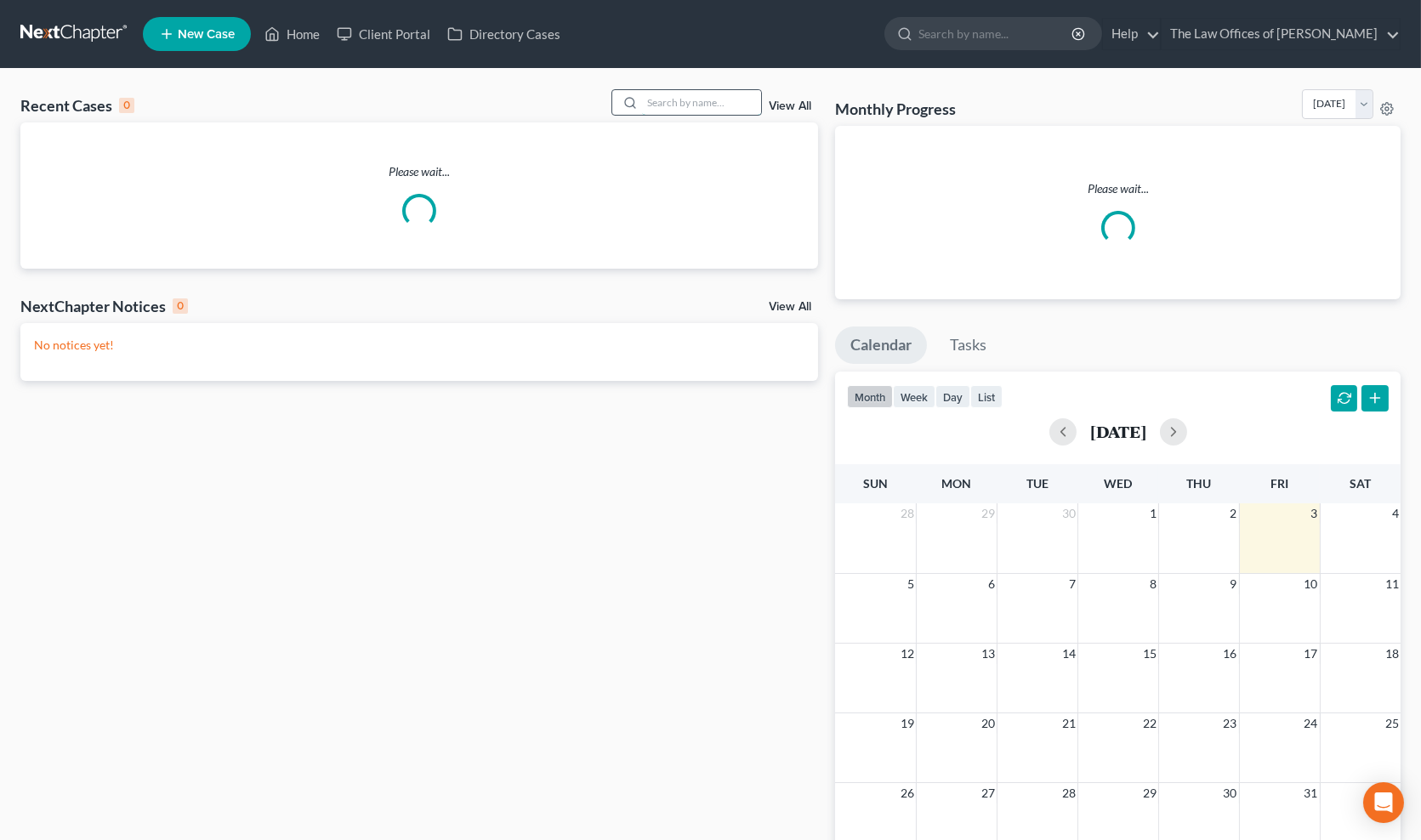
click at [695, 100] on input "search" at bounding box center [701, 103] width 119 height 25
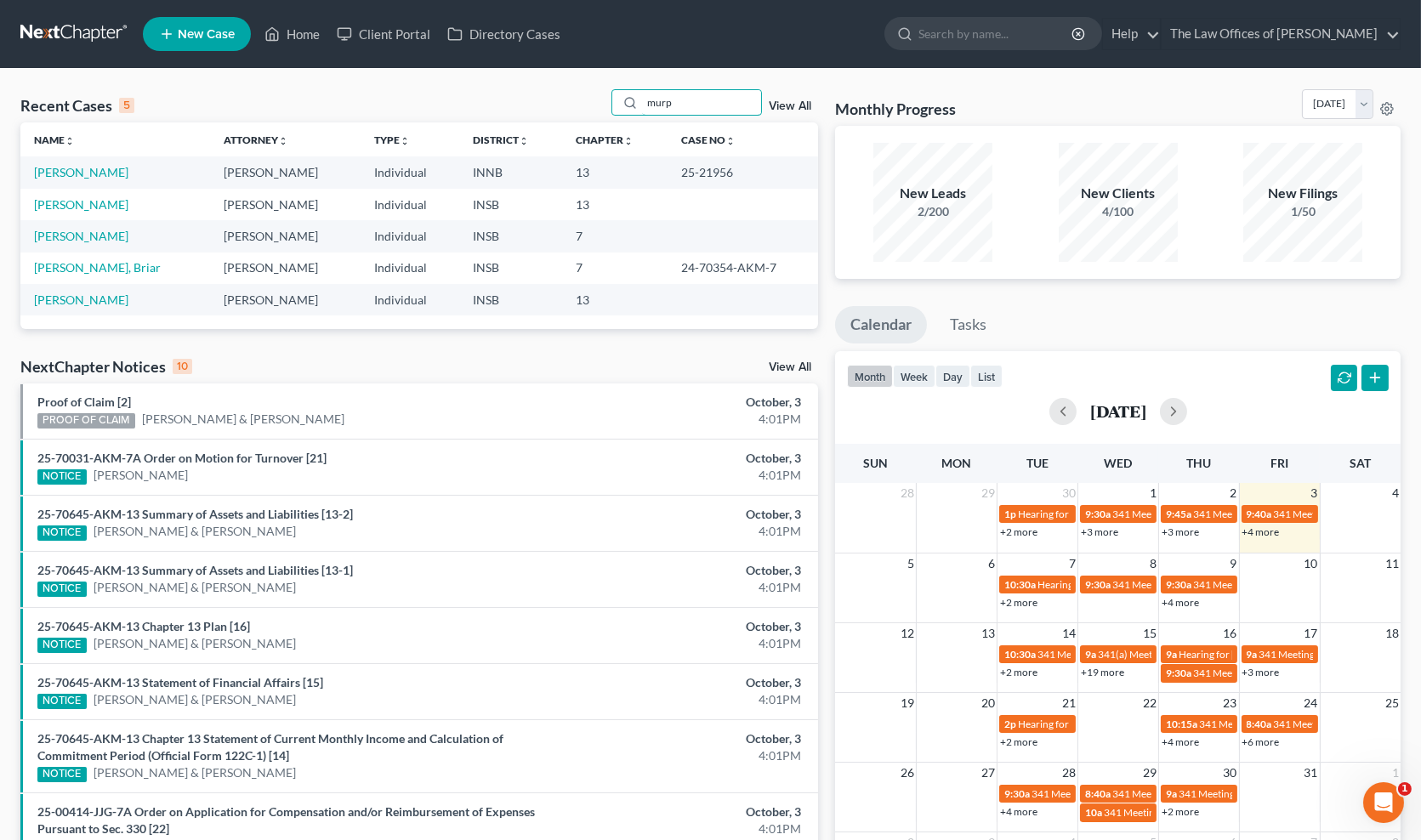
type input "murp"
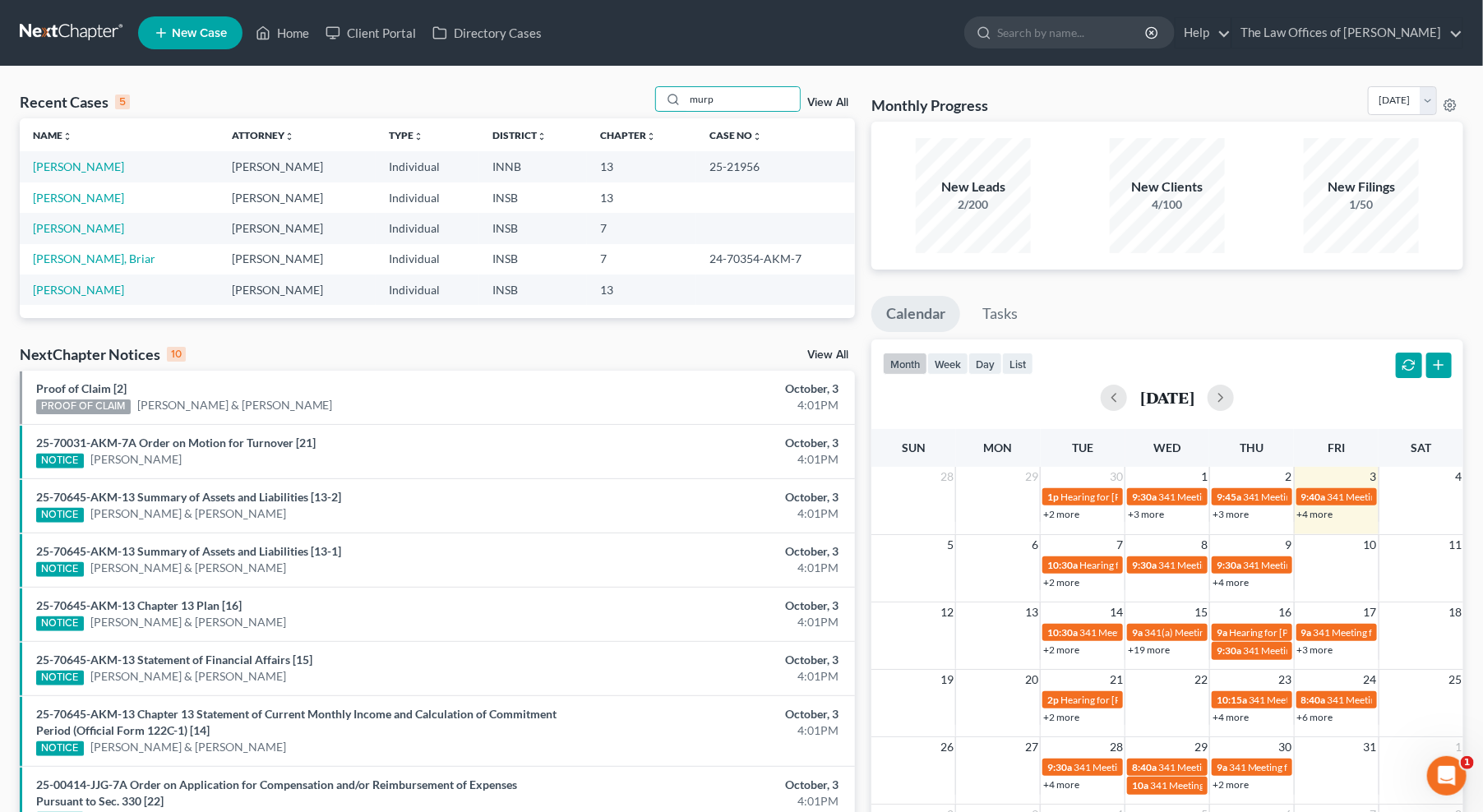
click at [421, 99] on div "Recent Cases 5 murp View All" at bounding box center [437, 102] width 835 height 32
